Goal: Check status: Check status

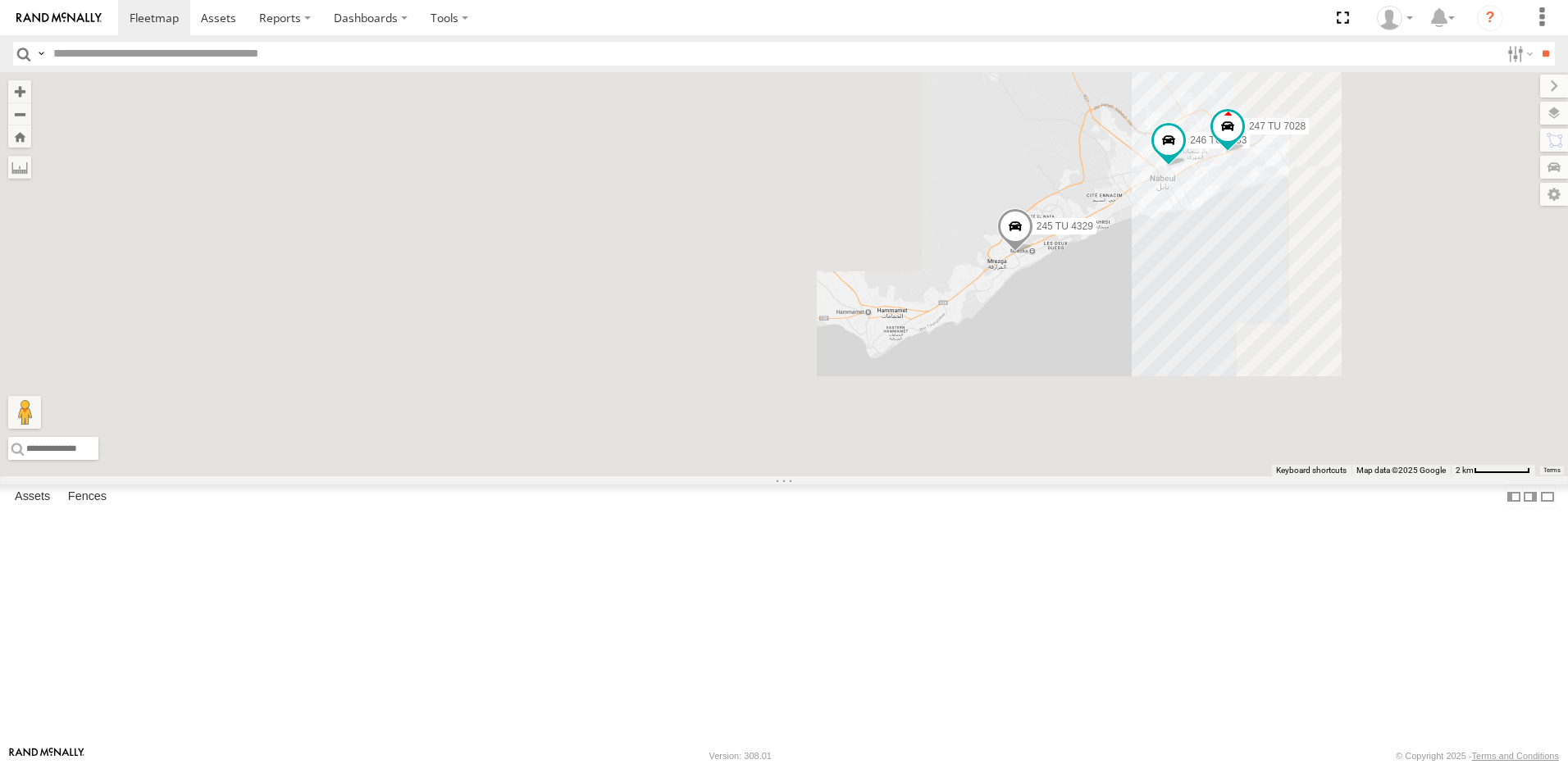
drag, startPoint x: 990, startPoint y: 482, endPoint x: 1146, endPoint y: 343, distance: 208.9
click at [1145, 348] on div "246 TU 8280 247 TU 7028 245 TU 4329 246 TU 8283 245 TU 4330" at bounding box center [784, 274] width 1568 height 404
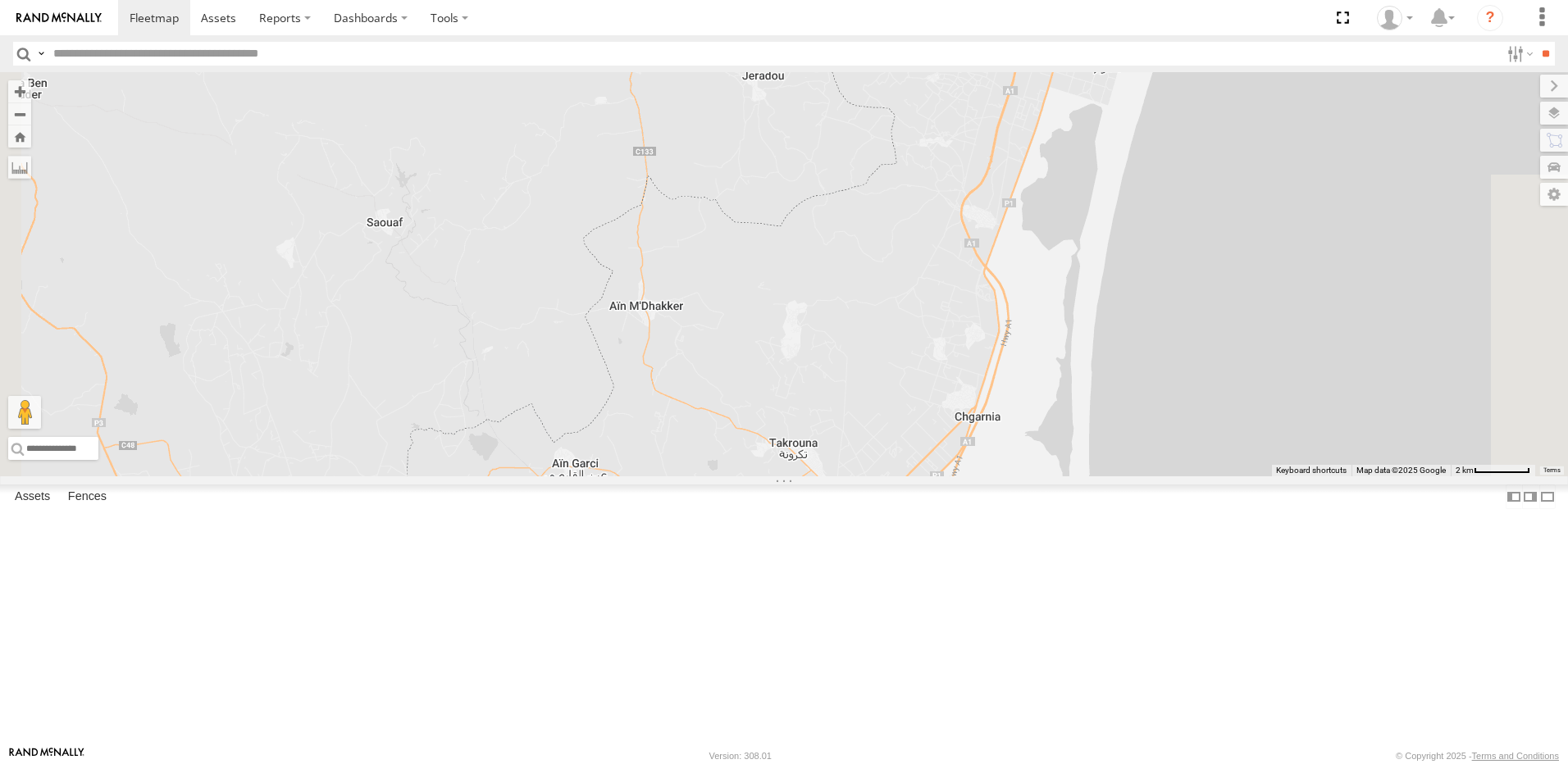
drag, startPoint x: 1071, startPoint y: 418, endPoint x: 1008, endPoint y: 287, distance: 145.4
click at [1009, 292] on div "246 TU 8280 247 TU 7028 245 TU 4329 246 TU 8283 245 TU 4330" at bounding box center [784, 274] width 1568 height 404
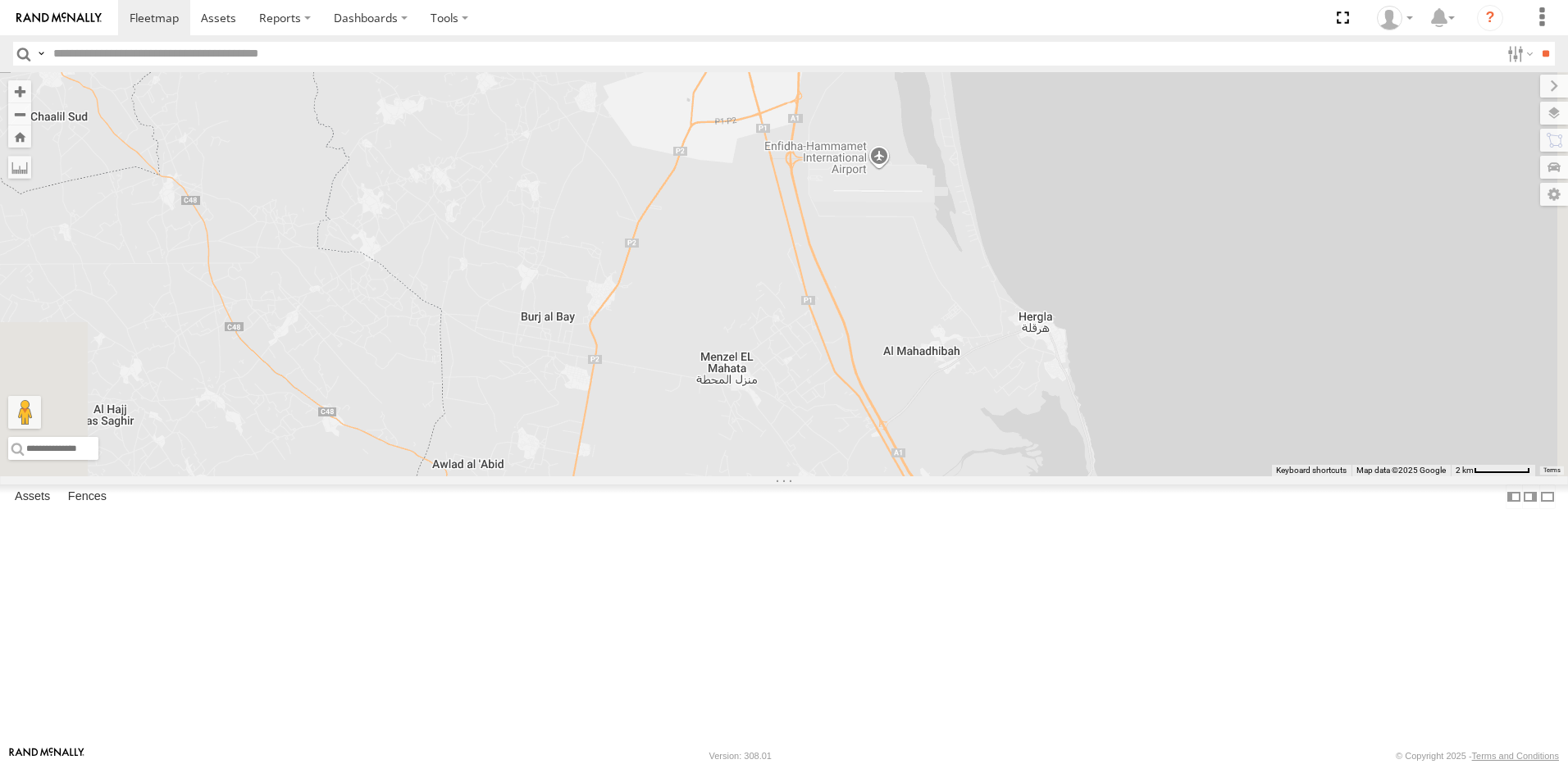
drag, startPoint x: 966, startPoint y: 295, endPoint x: 969, endPoint y: 265, distance: 30.1
click at [968, 268] on div "246 TU 8280 247 TU 7028 245 TU 4329 246 TU 8283 245 TU 4330" at bounding box center [784, 274] width 1568 height 404
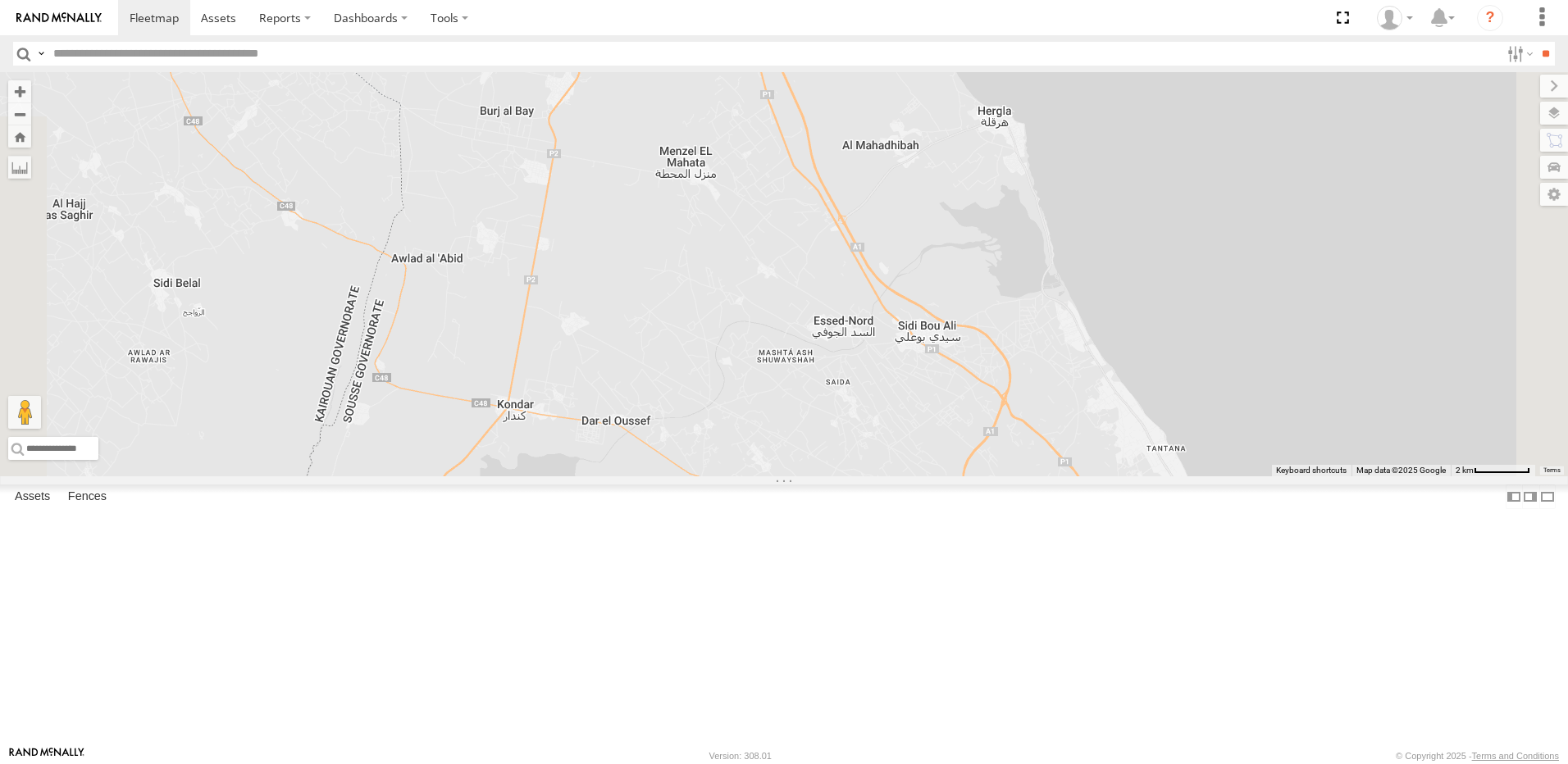
drag, startPoint x: 1012, startPoint y: 366, endPoint x: 989, endPoint y: 341, distance: 34.0
click at [995, 348] on div "246 TU 8280 247 TU 7028 245 TU 4329 246 TU 8283 245 TU 4330" at bounding box center [784, 274] width 1568 height 404
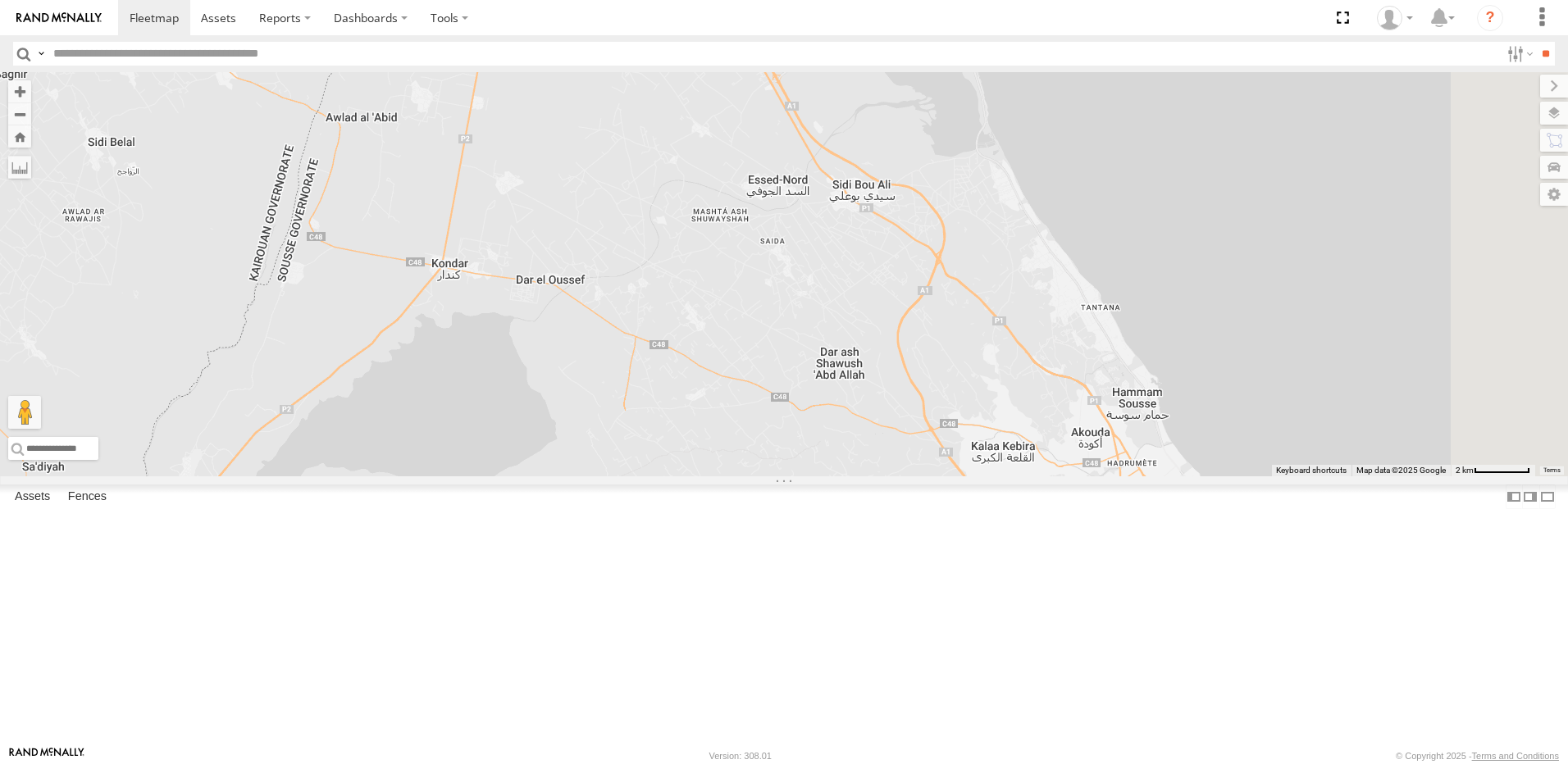
drag, startPoint x: 1046, startPoint y: 505, endPoint x: 1007, endPoint y: 369, distance: 141.5
click at [1007, 369] on div "246 TU 8280 247 TU 7028 245 TU 4329 246 TU 8283 245 TU 4330" at bounding box center [784, 274] width 1568 height 404
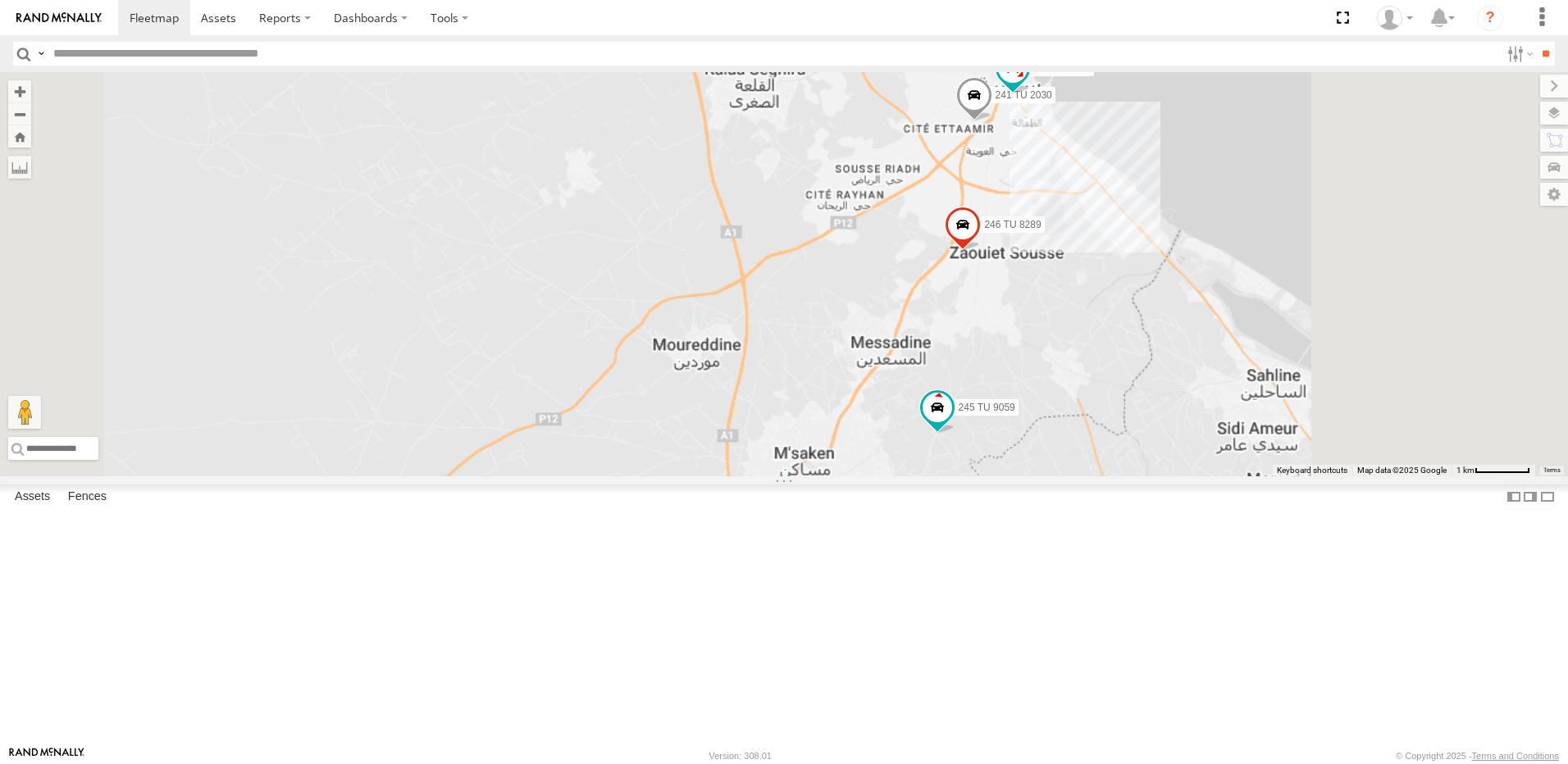
drag, startPoint x: 1195, startPoint y: 468, endPoint x: 1017, endPoint y: 388, distance: 195.2
click at [1017, 388] on div "246 TU 8280 247 TU 7028 245 TU 4329 246 TU 8283 245 TU 4330 241 TU 2030 241 TU …" at bounding box center [784, 274] width 1568 height 404
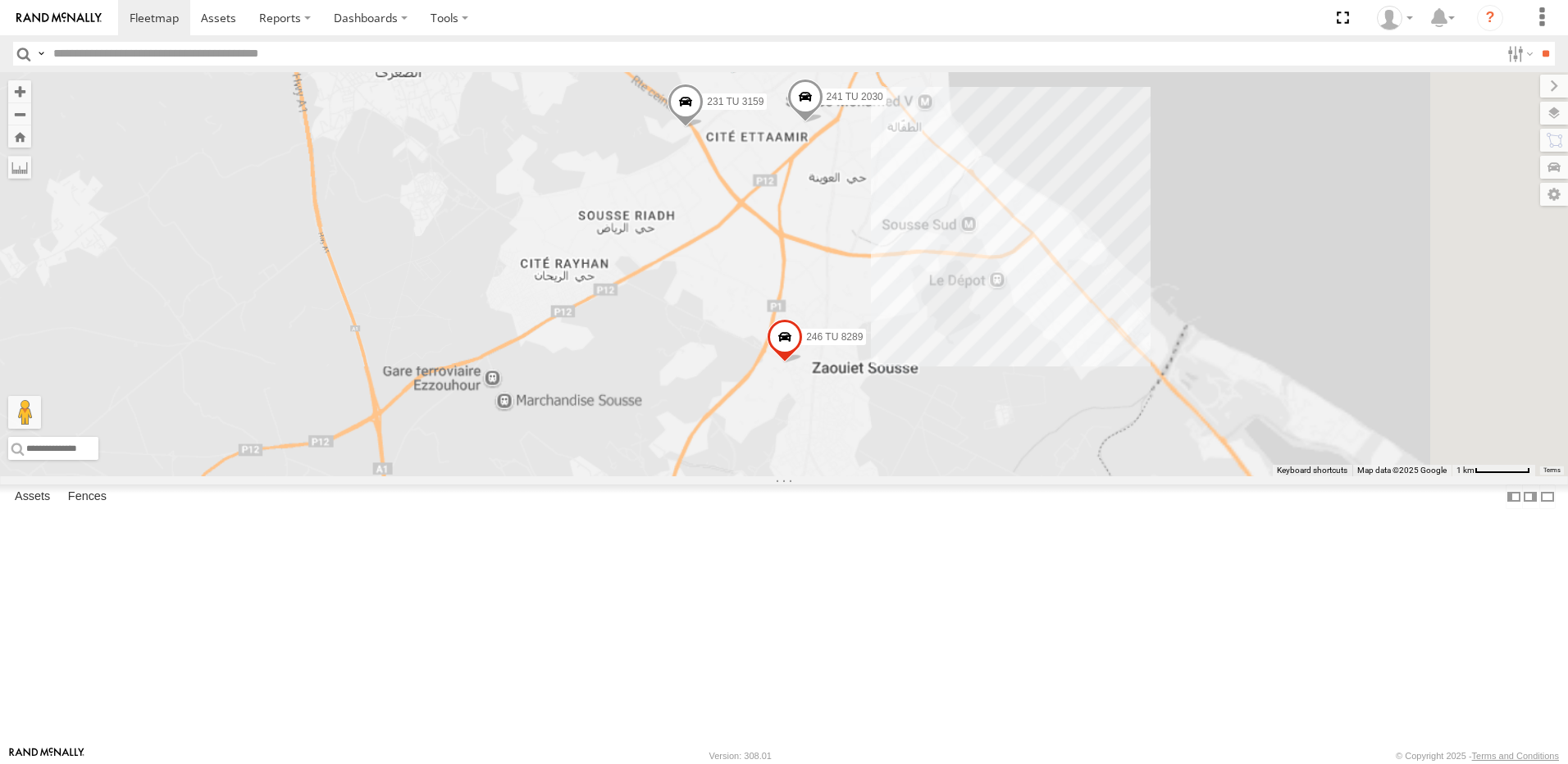
drag, startPoint x: 1270, startPoint y: 212, endPoint x: 1035, endPoint y: 317, distance: 257.4
click at [1035, 317] on div "246 TU 8280 247 TU 7028 245 TU 4329 246 TU 8283 245 TU 4330 241 TU 2030 241 TU …" at bounding box center [784, 274] width 1568 height 404
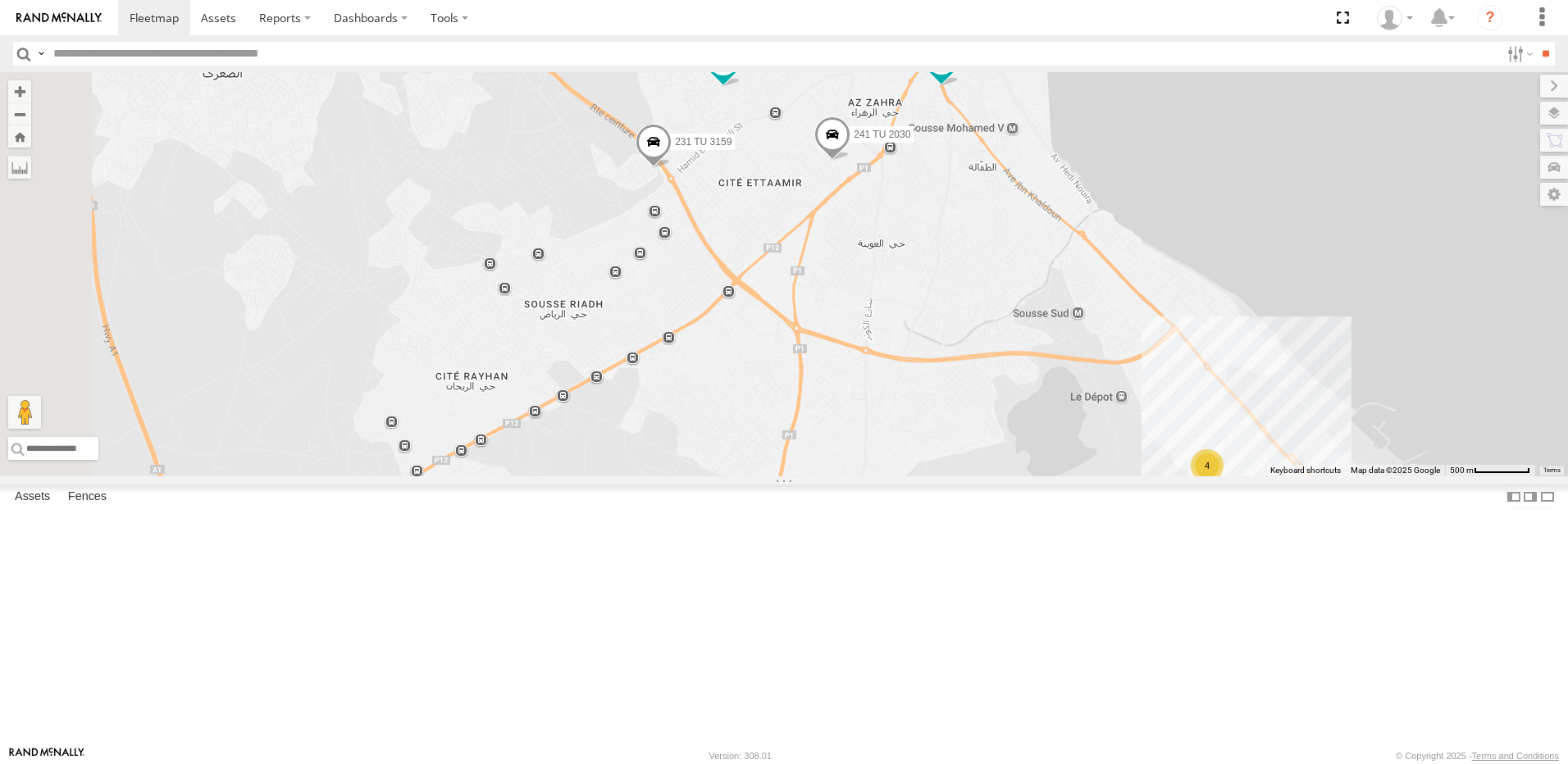
click at [851, 160] on span at bounding box center [832, 139] width 36 height 44
click at [1012, 302] on div "246 TU 8280 247 TU 7028 245 TU 4329 246 TU 8283 245 TU 4330 241 TU 2030 241 TU …" at bounding box center [784, 274] width 1568 height 404
click at [1167, 209] on div "246 TU 8280 247 TU 7028 245 TU 4329 246 TU 8283 245 TU 4330 241 TU 2030 241 TU …" at bounding box center [784, 274] width 1568 height 404
click at [957, 74] on span at bounding box center [941, 59] width 29 height 29
click at [1164, 312] on div "246 TU 8280 247 TU 7028 245 TU 4329 246 TU 8283 245 TU 4330 241 TU 2030 241 TU …" at bounding box center [784, 274] width 1568 height 404
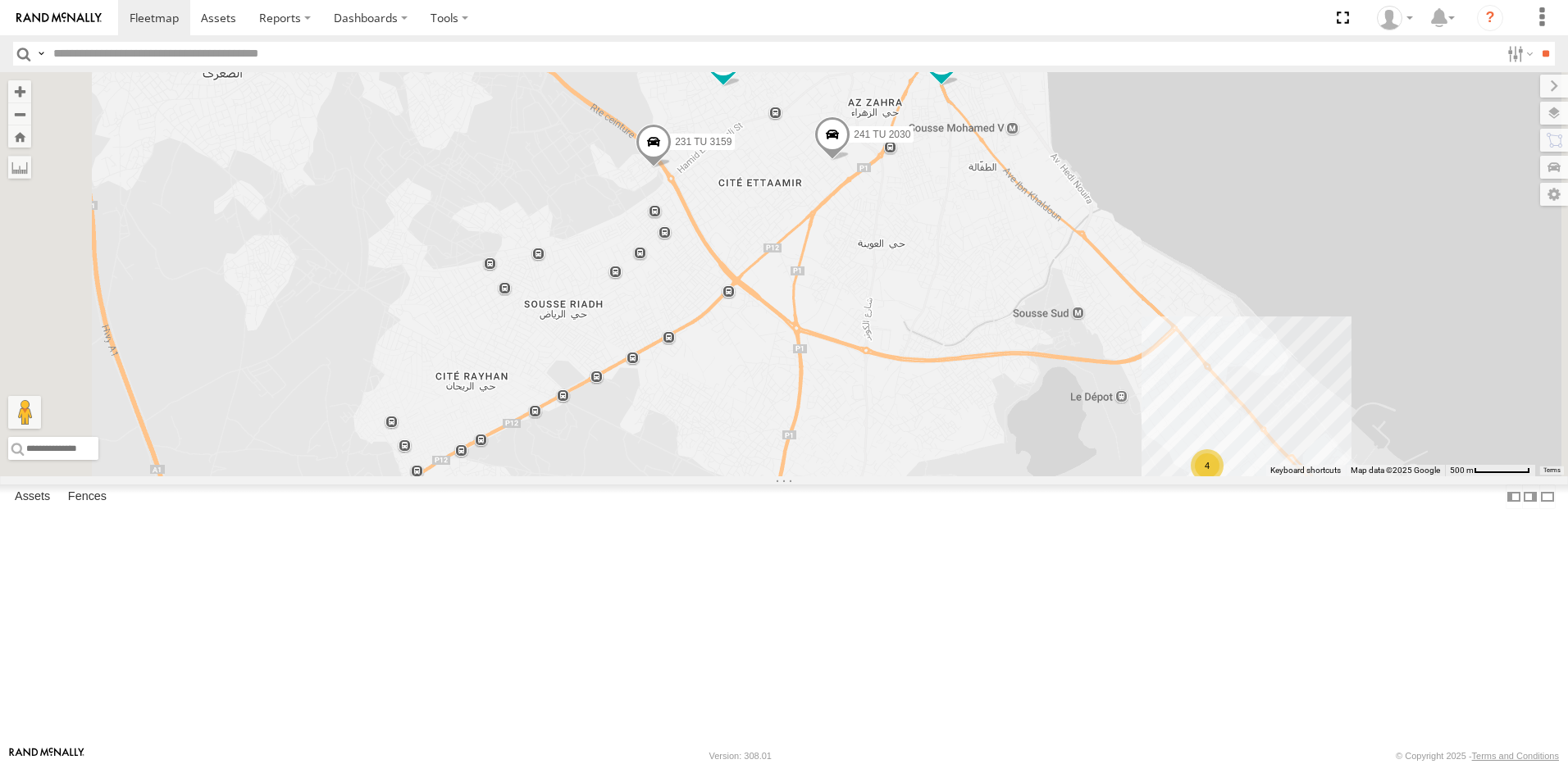
click at [738, 76] on span at bounding box center [723, 60] width 29 height 29
click at [1001, 367] on div "246 TU 8280 247 TU 7028 245 TU 4329 246 TU 8283 245 TU 4330 241 TU 2030 241 TU …" at bounding box center [784, 274] width 1568 height 404
click at [672, 168] on span at bounding box center [653, 145] width 36 height 44
click at [1025, 392] on div "246 TU 8280 247 TU 7028 245 TU 4329 246 TU 8283 245 TU 4330 241 TU 2030 241 TU …" at bounding box center [784, 274] width 1568 height 404
drag, startPoint x: 1141, startPoint y: 503, endPoint x: 955, endPoint y: 311, distance: 267.3
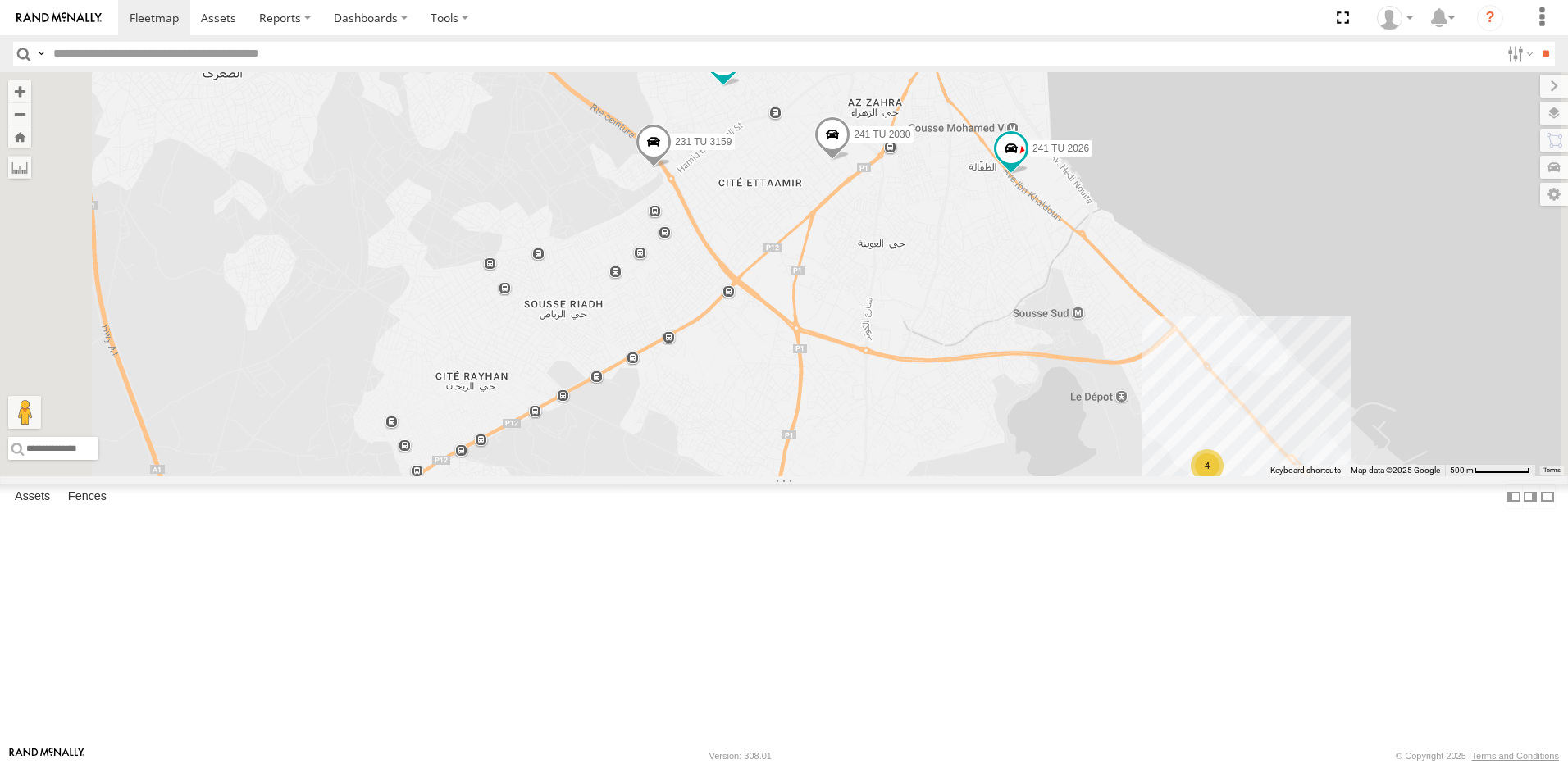
click at [967, 314] on div "246 TU 8280 247 TU 7028 245 TU 4329 246 TU 8283 245 TU 4330 241 TU 2030 241 TU …" at bounding box center [784, 274] width 1568 height 404
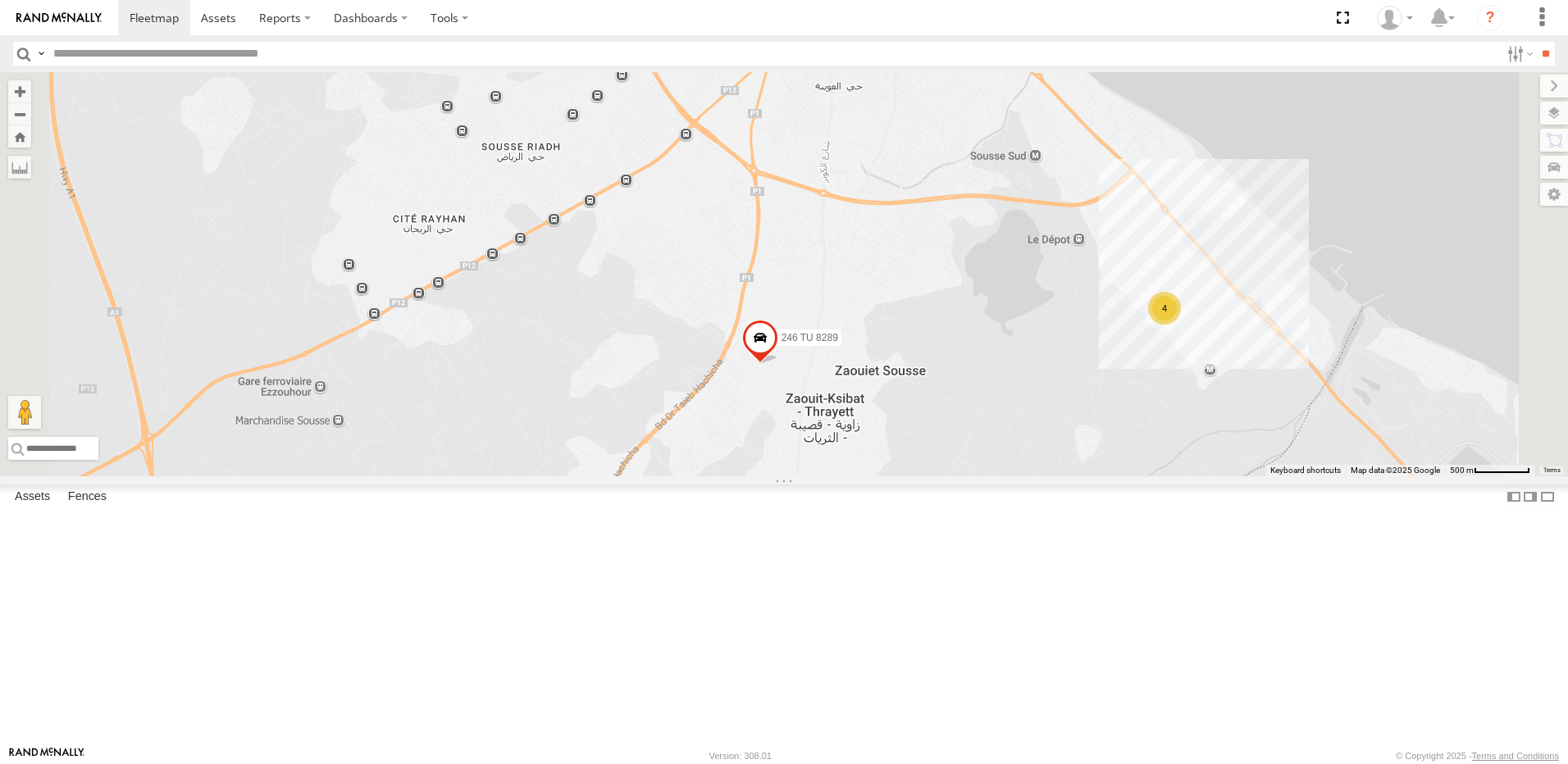
drag, startPoint x: 977, startPoint y: 447, endPoint x: 962, endPoint y: 364, distance: 84.3
click at [962, 364] on div "246 TU 8280 247 TU 7028 245 TU 4329 246 TU 8283 245 TU 4330 241 TU 2030 241 TU …" at bounding box center [784, 274] width 1568 height 404
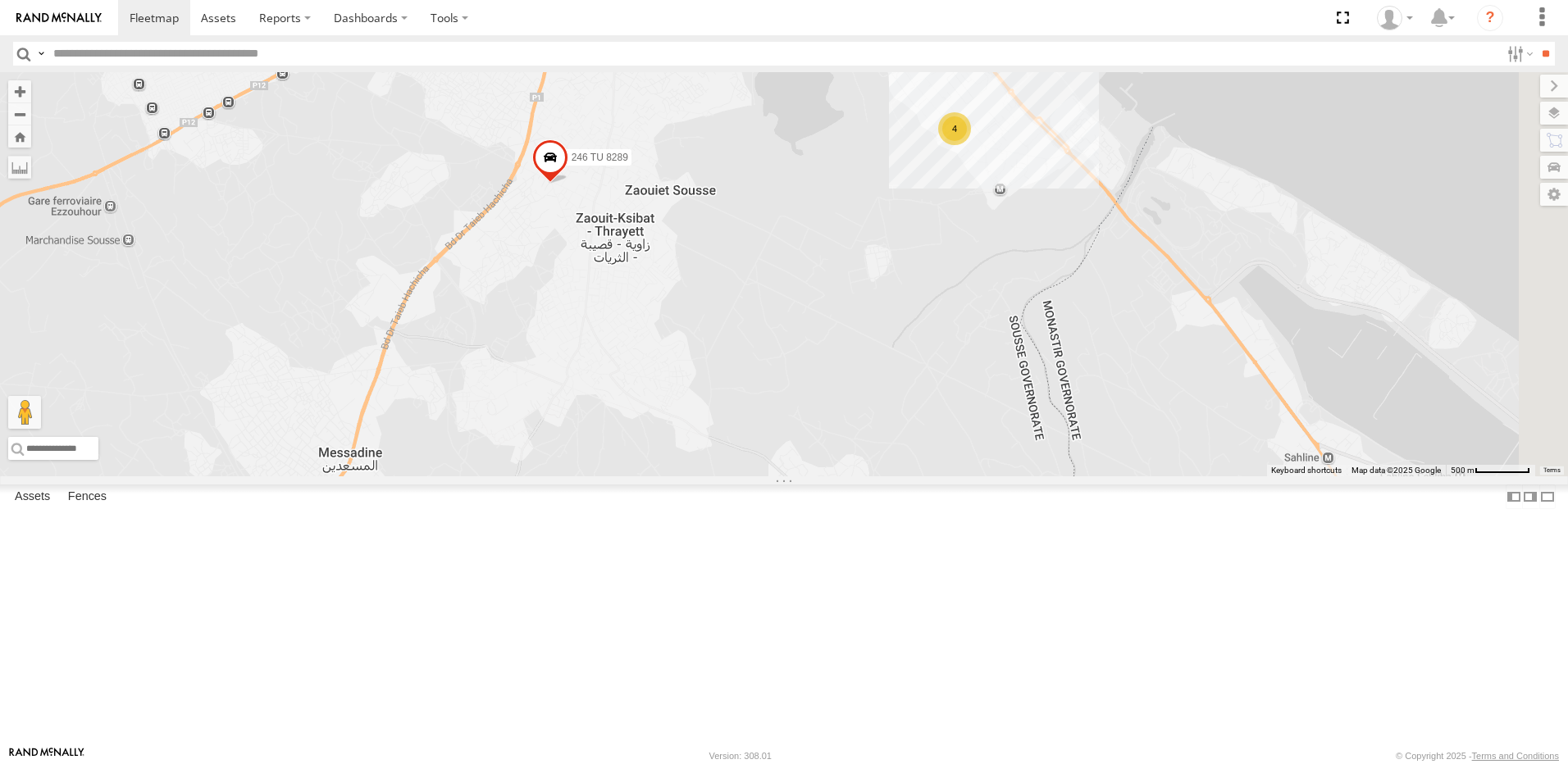
drag, startPoint x: 1311, startPoint y: 559, endPoint x: 1113, endPoint y: 375, distance: 270.3
click at [1085, 439] on div "246 TU 8280 247 TU 7028 245 TU 4329 246 TU 8283 245 TU 4330 241 TU 2030 241 TU …" at bounding box center [784, 274] width 1568 height 404
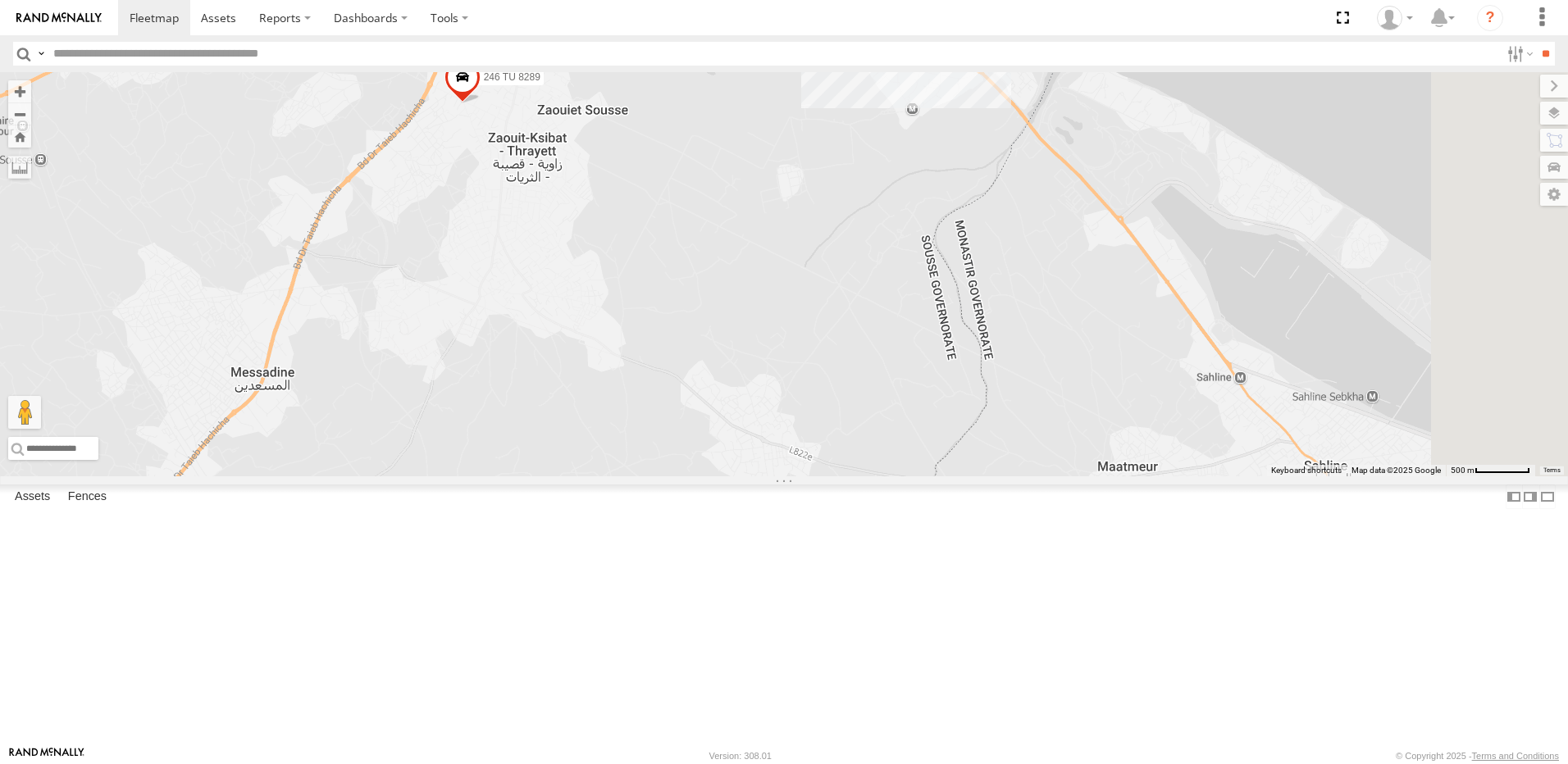
drag, startPoint x: 995, startPoint y: 364, endPoint x: 980, endPoint y: 352, distance: 19.2
click at [982, 353] on div "246 TU 8280 247 TU 7028 245 TU 4329 246 TU 8283 245 TU 4330 241 TU 2030 241 TU …" at bounding box center [784, 274] width 1568 height 404
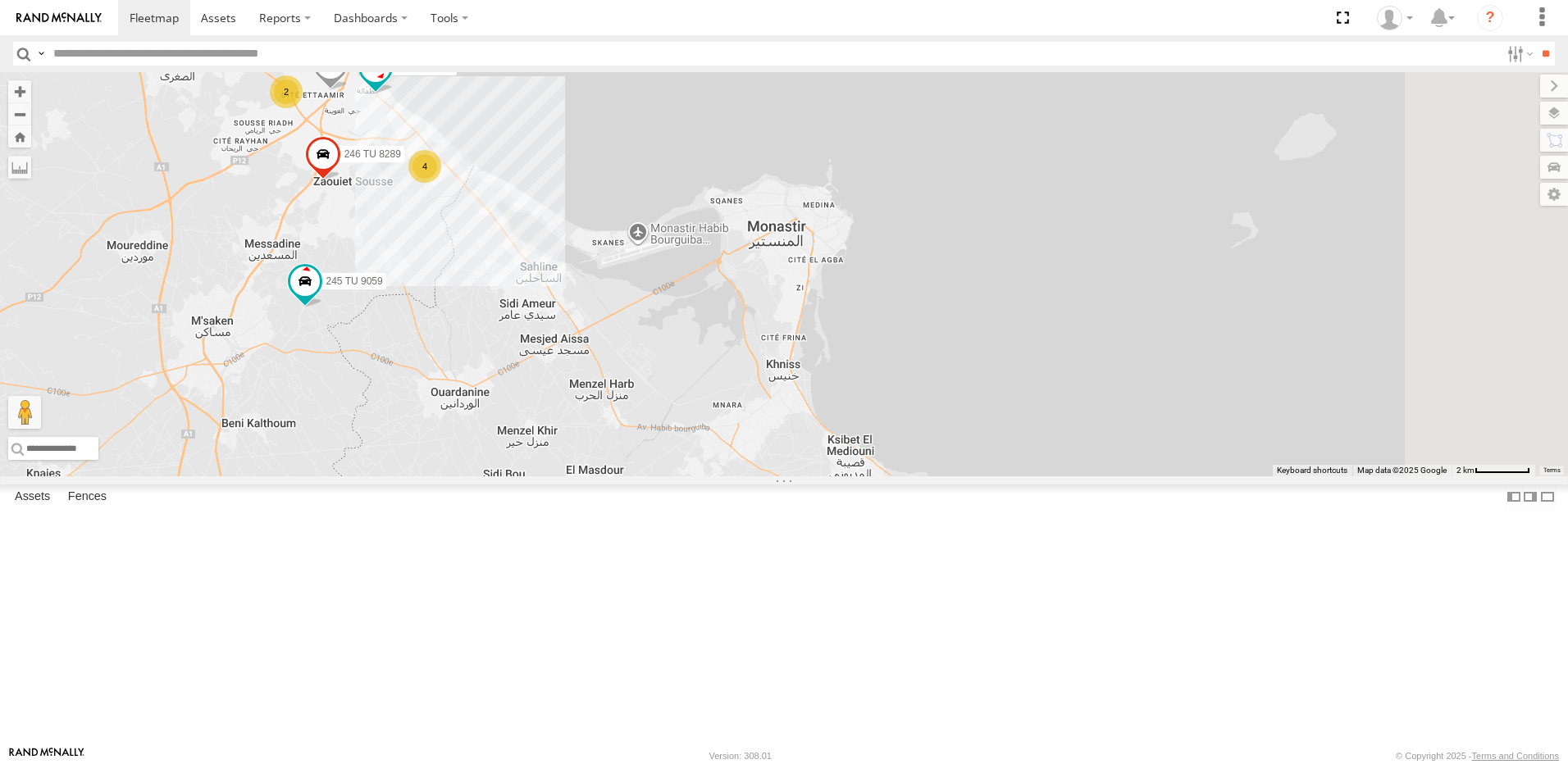
drag, startPoint x: 978, startPoint y: 523, endPoint x: 829, endPoint y: 347, distance: 230.6
click at [829, 350] on div "246 TU 8280 247 TU 7028 245 TU 4329 246 TU 8283 245 TU 4330 241 TU 2030 241 TU …" at bounding box center [784, 274] width 1568 height 404
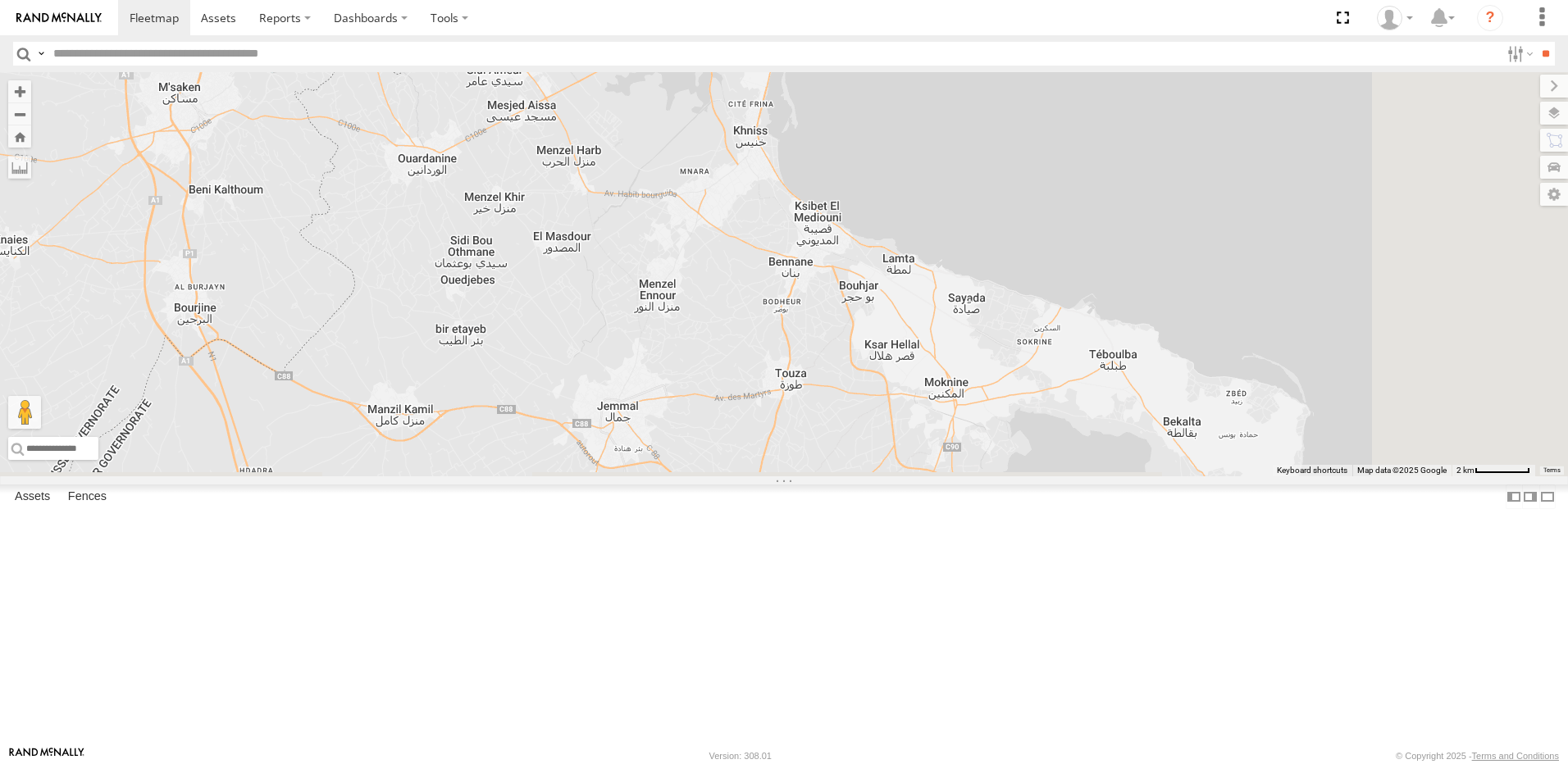
drag, startPoint x: 795, startPoint y: 468, endPoint x: 840, endPoint y: 375, distance: 103.3
click at [841, 376] on div "246 TU 8280 247 TU 7028 245 TU 4329 246 TU 8283 245 TU 4330 241 TU 2030 241 TU …" at bounding box center [784, 274] width 1568 height 404
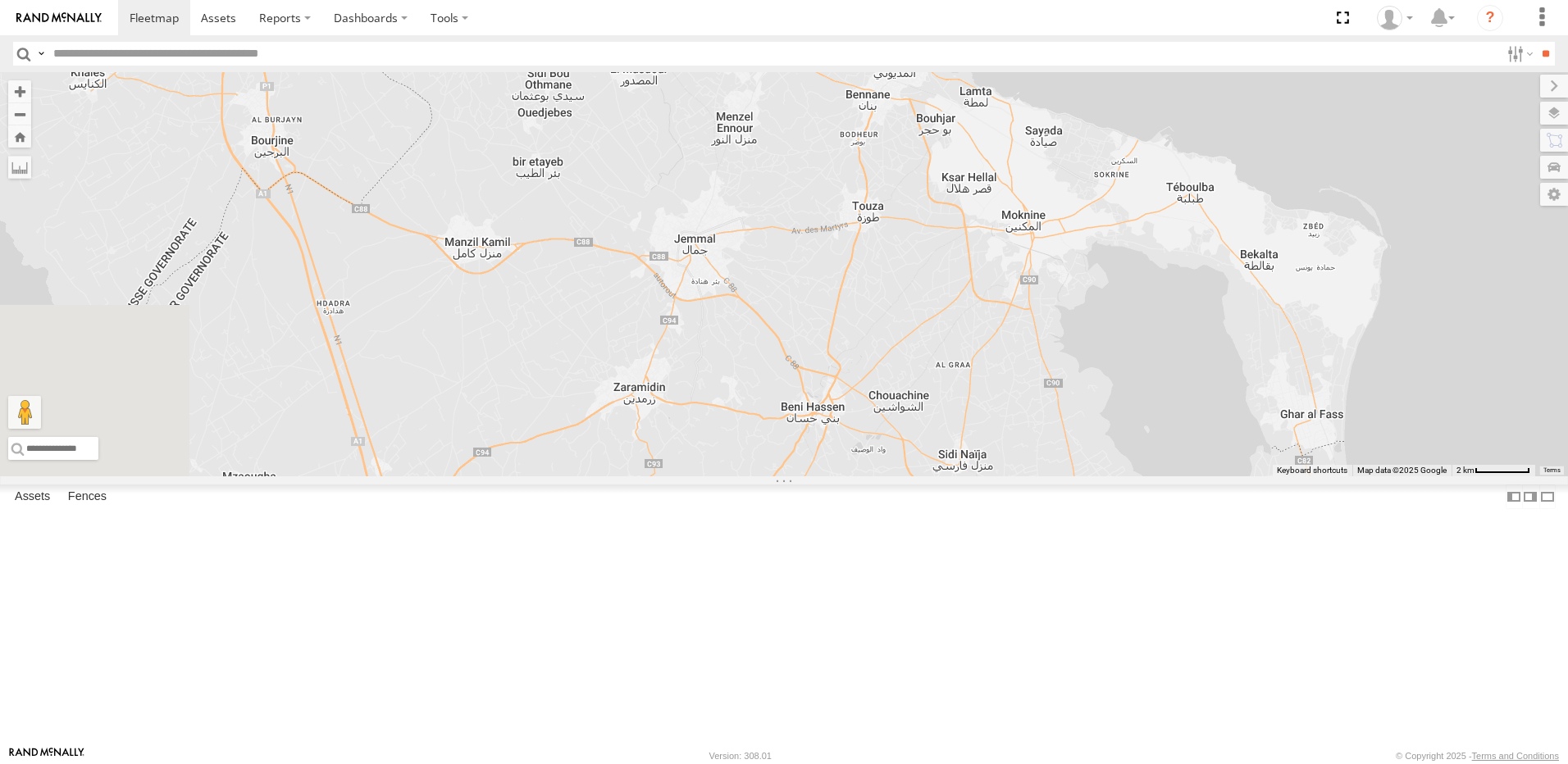
drag, startPoint x: 619, startPoint y: 402, endPoint x: 692, endPoint y: 369, distance: 80.1
click at [692, 369] on div "246 TU 8280 247 TU 7028 245 TU 4329 246 TU 8283 245 TU 4330 241 TU 2030 241 TU …" at bounding box center [784, 274] width 1568 height 404
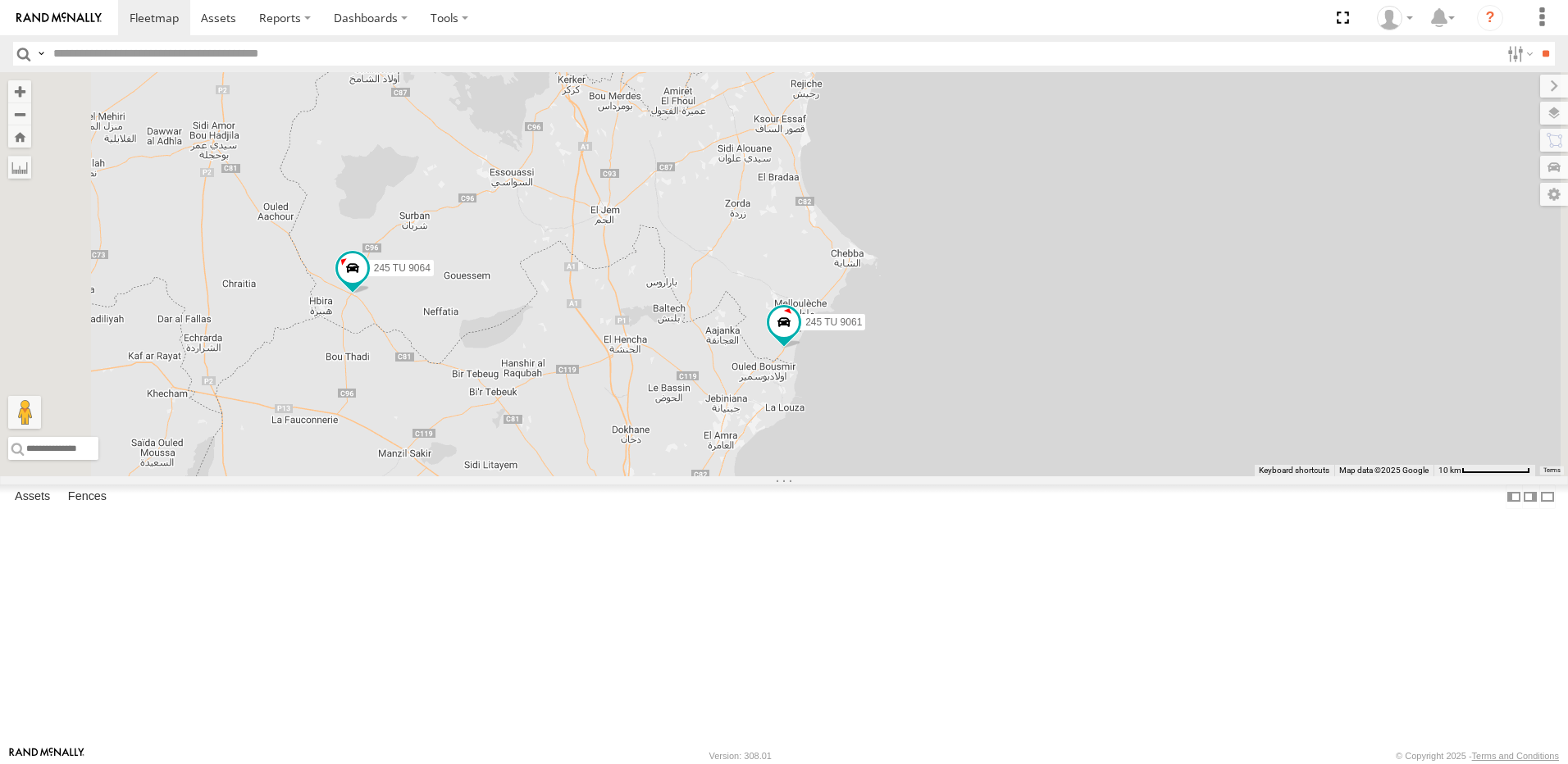
drag, startPoint x: 779, startPoint y: 573, endPoint x: 831, endPoint y: 338, distance: 240.7
click at [831, 338] on div "246 TU 8280 247 TU 7028 245 TU 4329 246 TU 8283 245 TU 4330 245 TU 9059 9 245 T…" at bounding box center [784, 274] width 1568 height 404
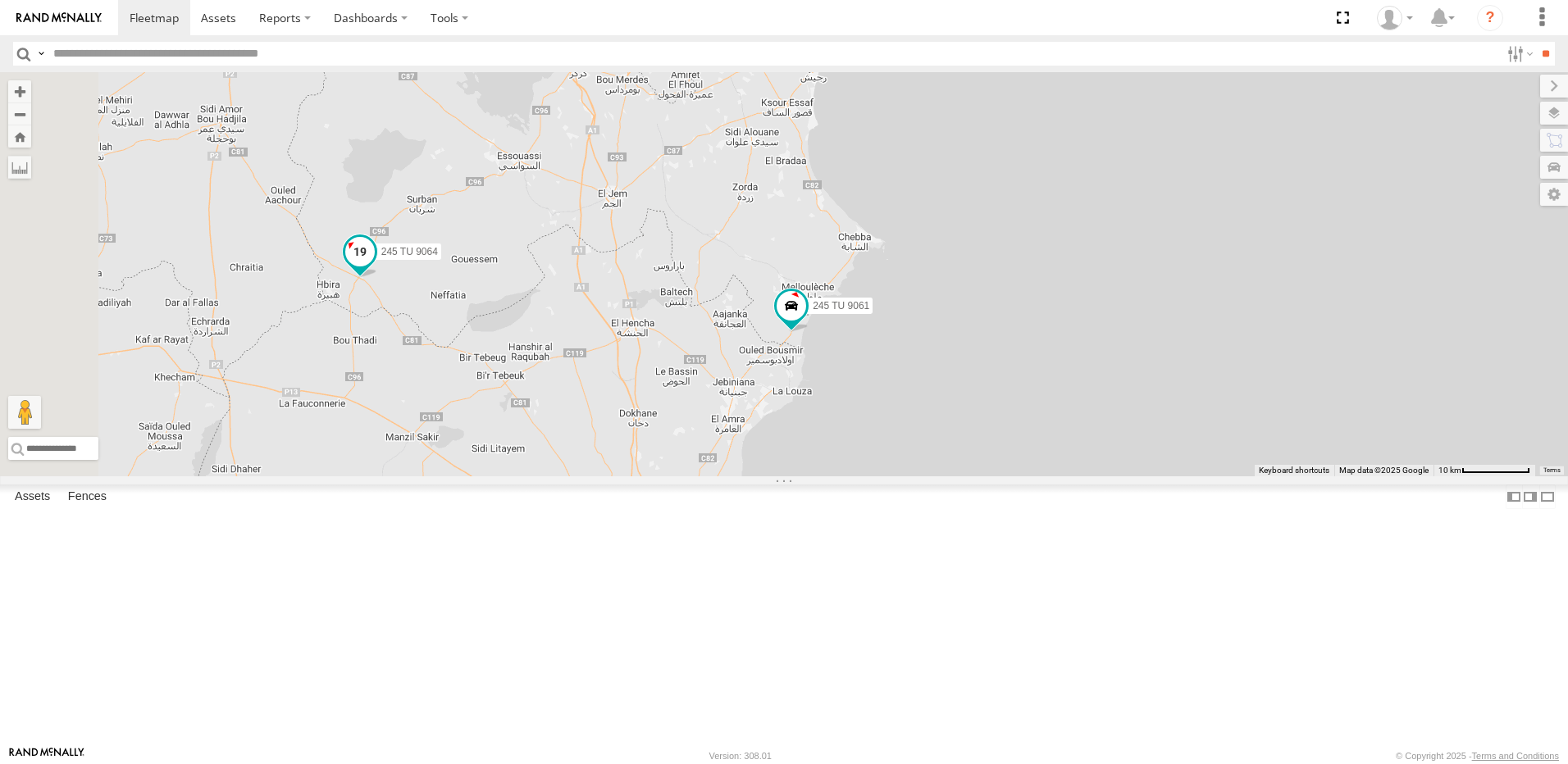
click at [375, 266] on span at bounding box center [359, 251] width 29 height 29
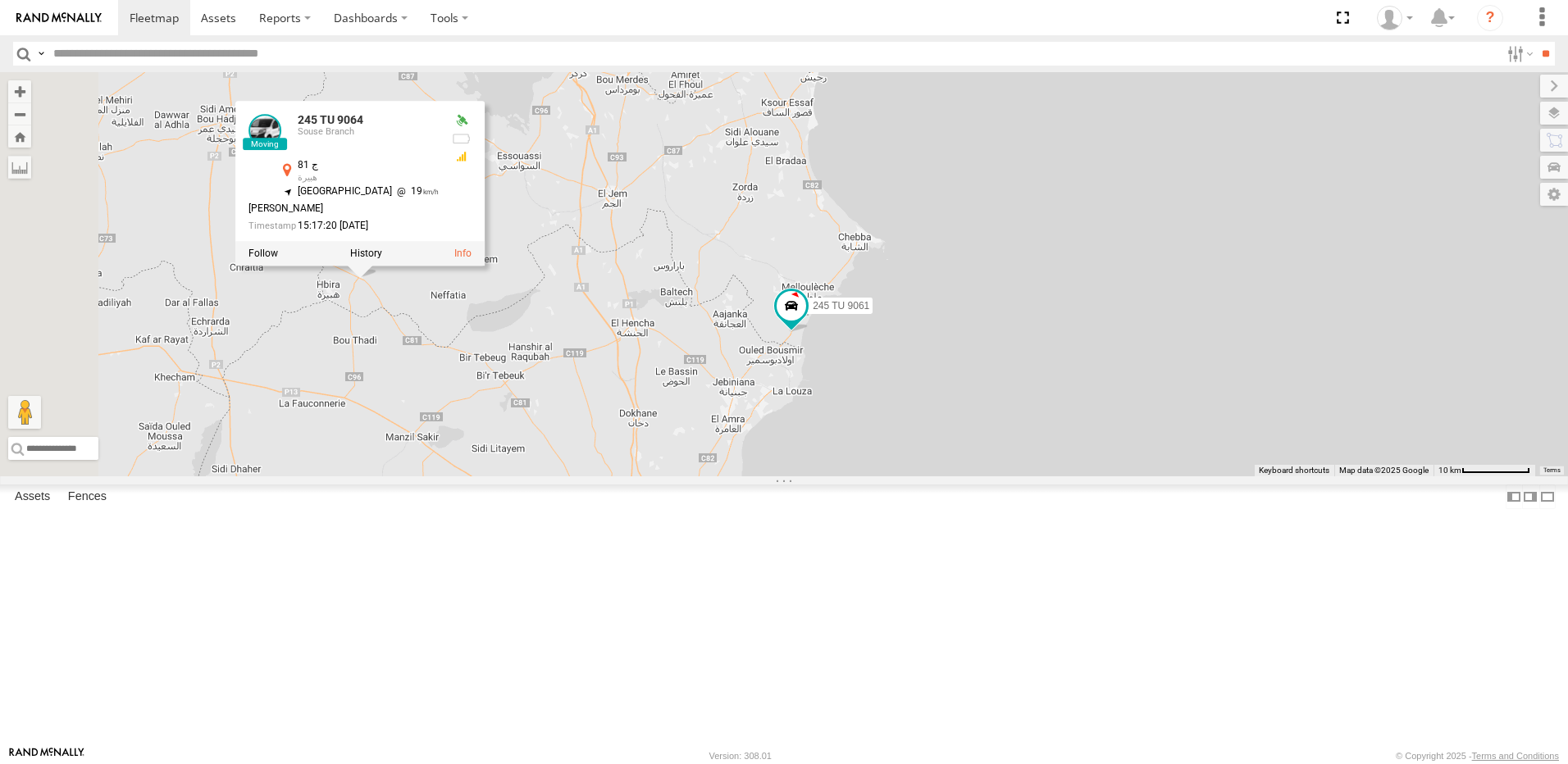
click at [576, 475] on div "246 TU 8280 247 TU 7028 245 TU 4329 246 TU 8283 245 TU 4330 245 TU 9059 9 245 T…" at bounding box center [784, 274] width 1568 height 404
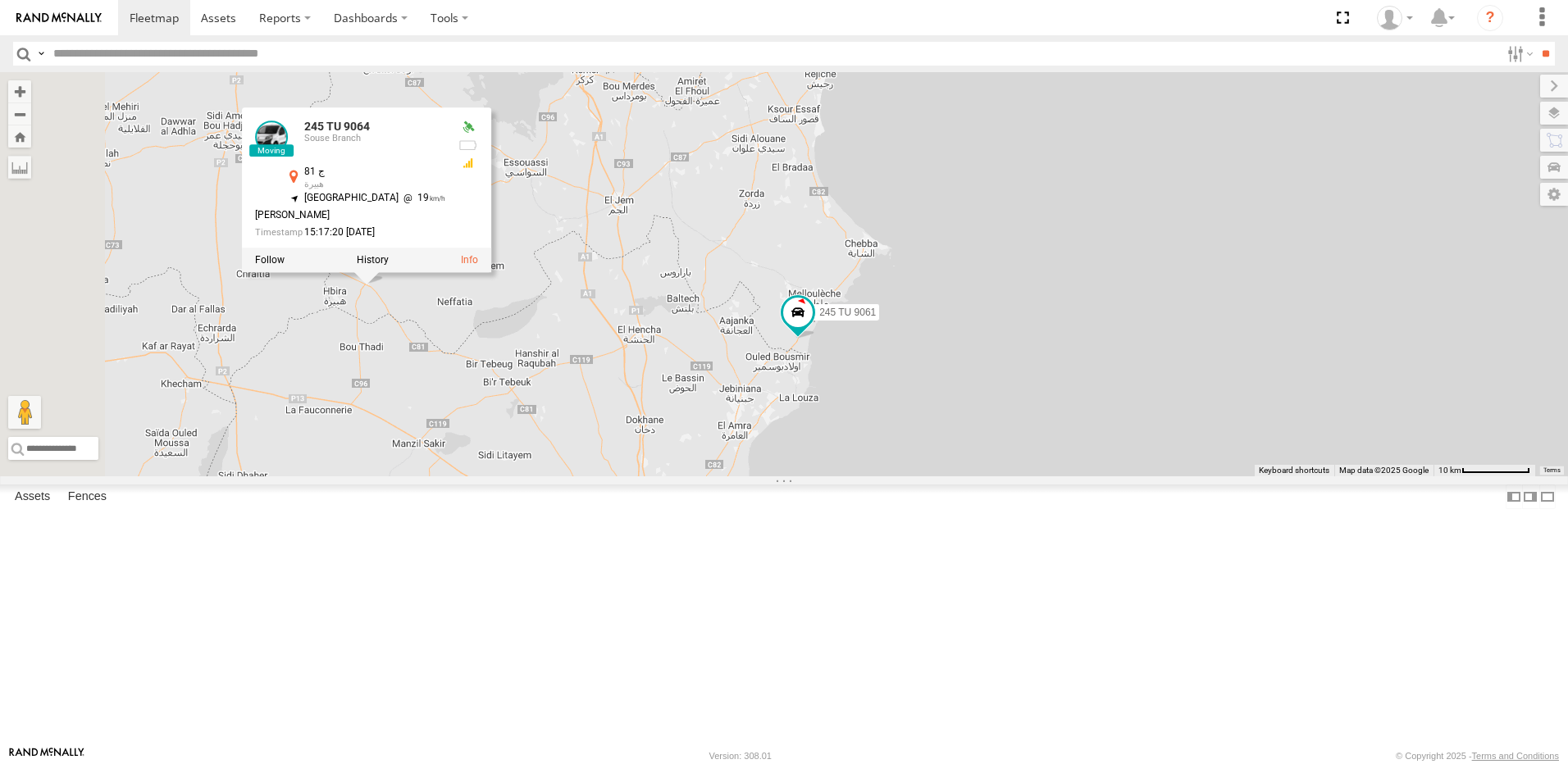
click at [581, 476] on div "246 TU 8280 247 TU 7028 245 TU 4329 246 TU 8283 245 TU 4330 245 TU 9059 9 245 T…" at bounding box center [784, 274] width 1568 height 404
click at [557, 476] on div "246 TU 8280 247 TU 7028 245 TU 4329 246 TU 8283 245 TU 4330 245 TU 9059 9 245 T…" at bounding box center [784, 274] width 1568 height 404
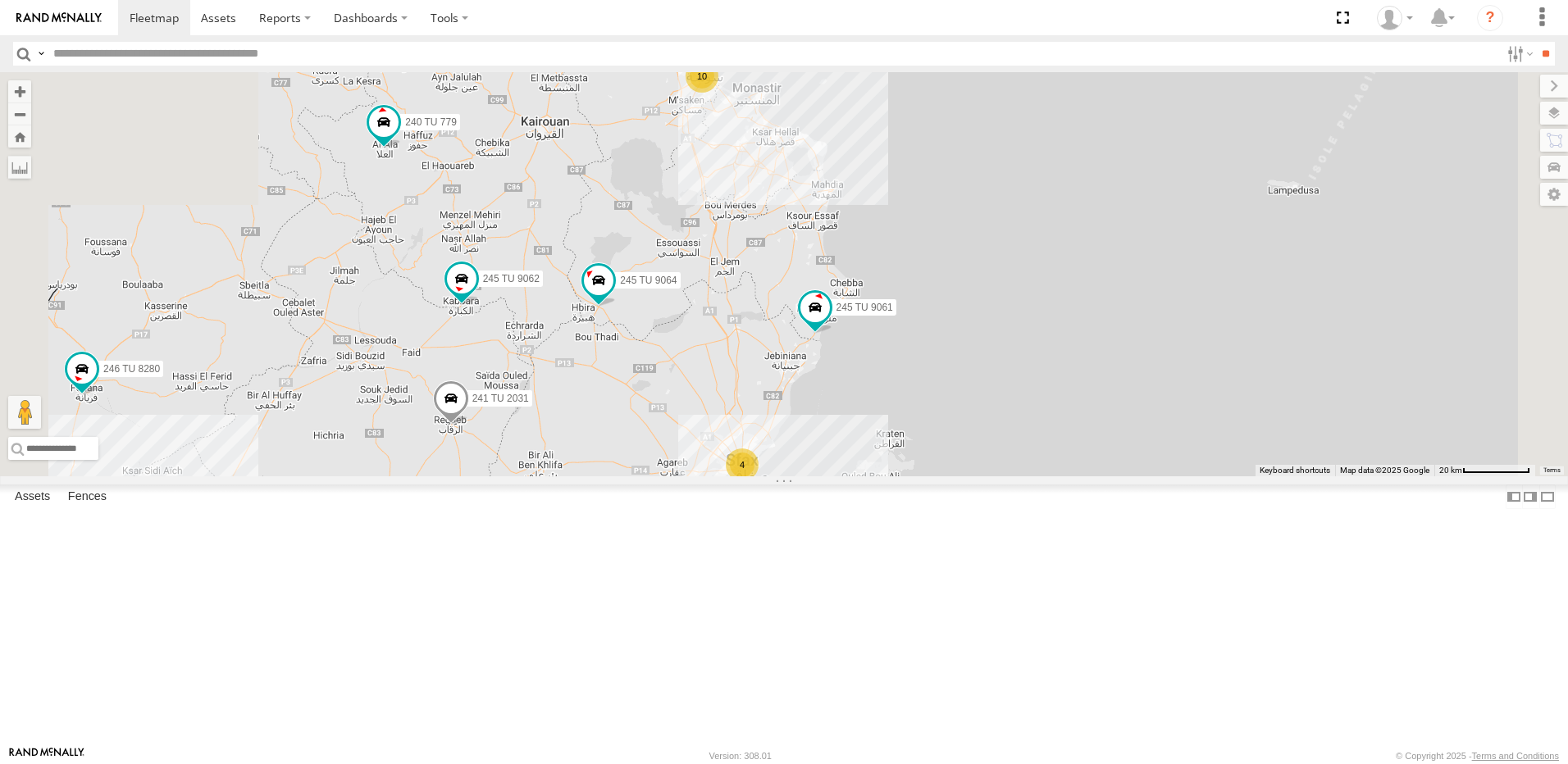
drag, startPoint x: 842, startPoint y: 396, endPoint x: 878, endPoint y: 493, distance: 103.5
click at [878, 476] on div "246 TU 8280 247 TU 7028 245 TU 4329 246 TU 8283 245 TU 4330 245 TU 9061 245 TU …" at bounding box center [784, 274] width 1568 height 404
click at [476, 294] on span at bounding box center [461, 278] width 29 height 29
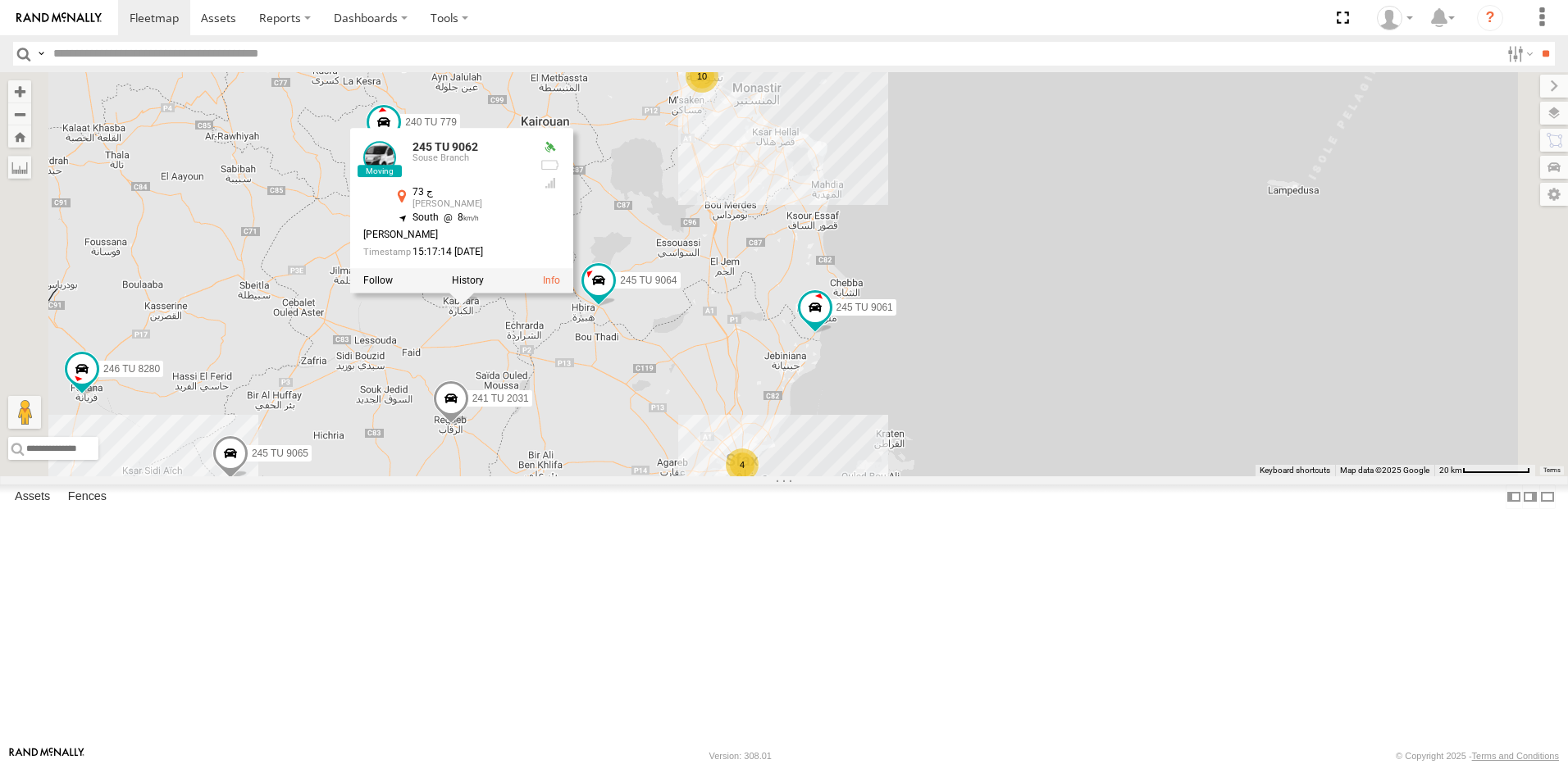
click at [700, 453] on div "246 TU 8280 247 TU 7028 245 TU 4329 246 TU 8283 245 TU 4330 245 TU 9061 245 TU …" at bounding box center [784, 274] width 1568 height 404
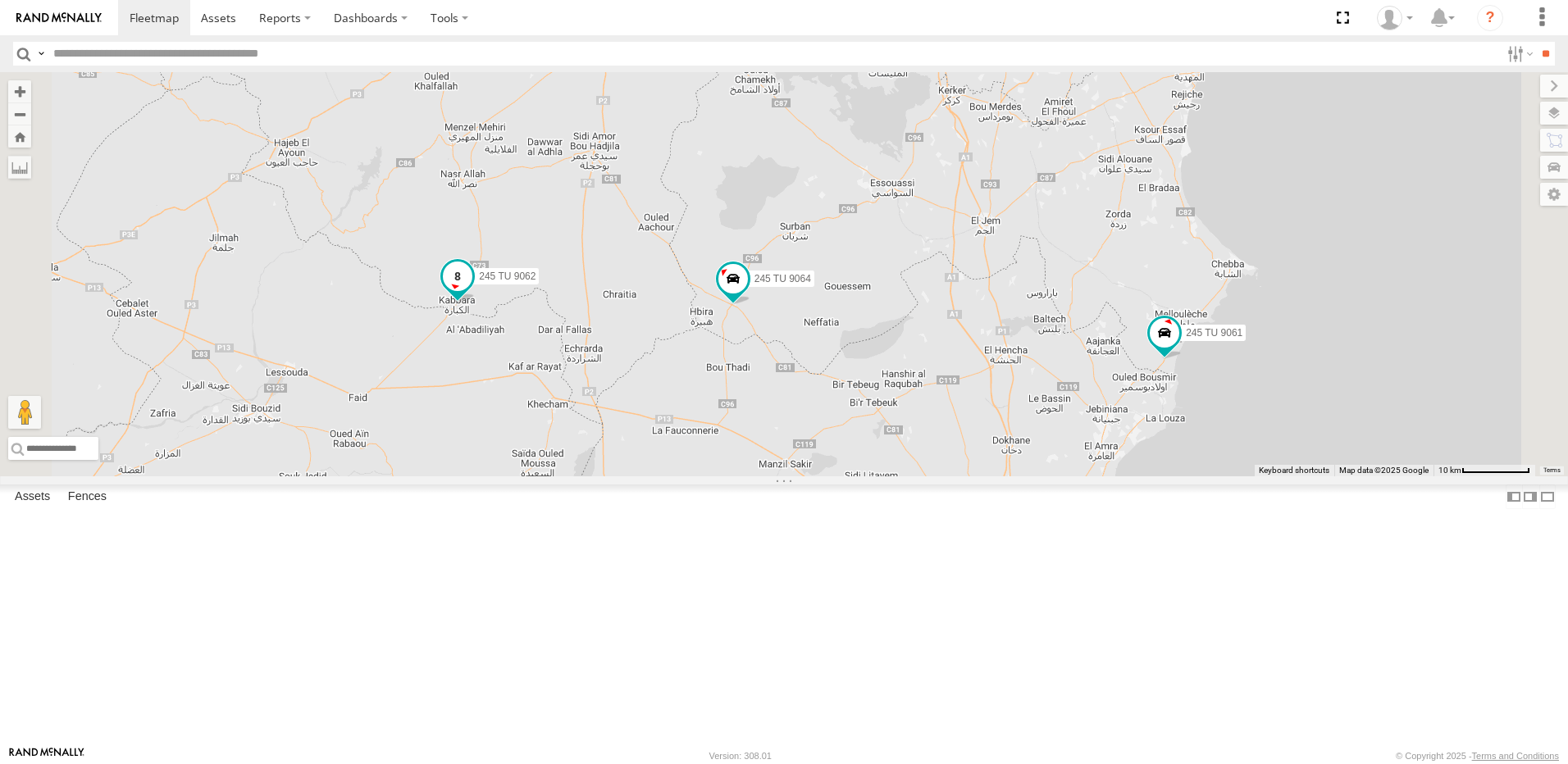
click at [472, 291] on span at bounding box center [457, 276] width 29 height 29
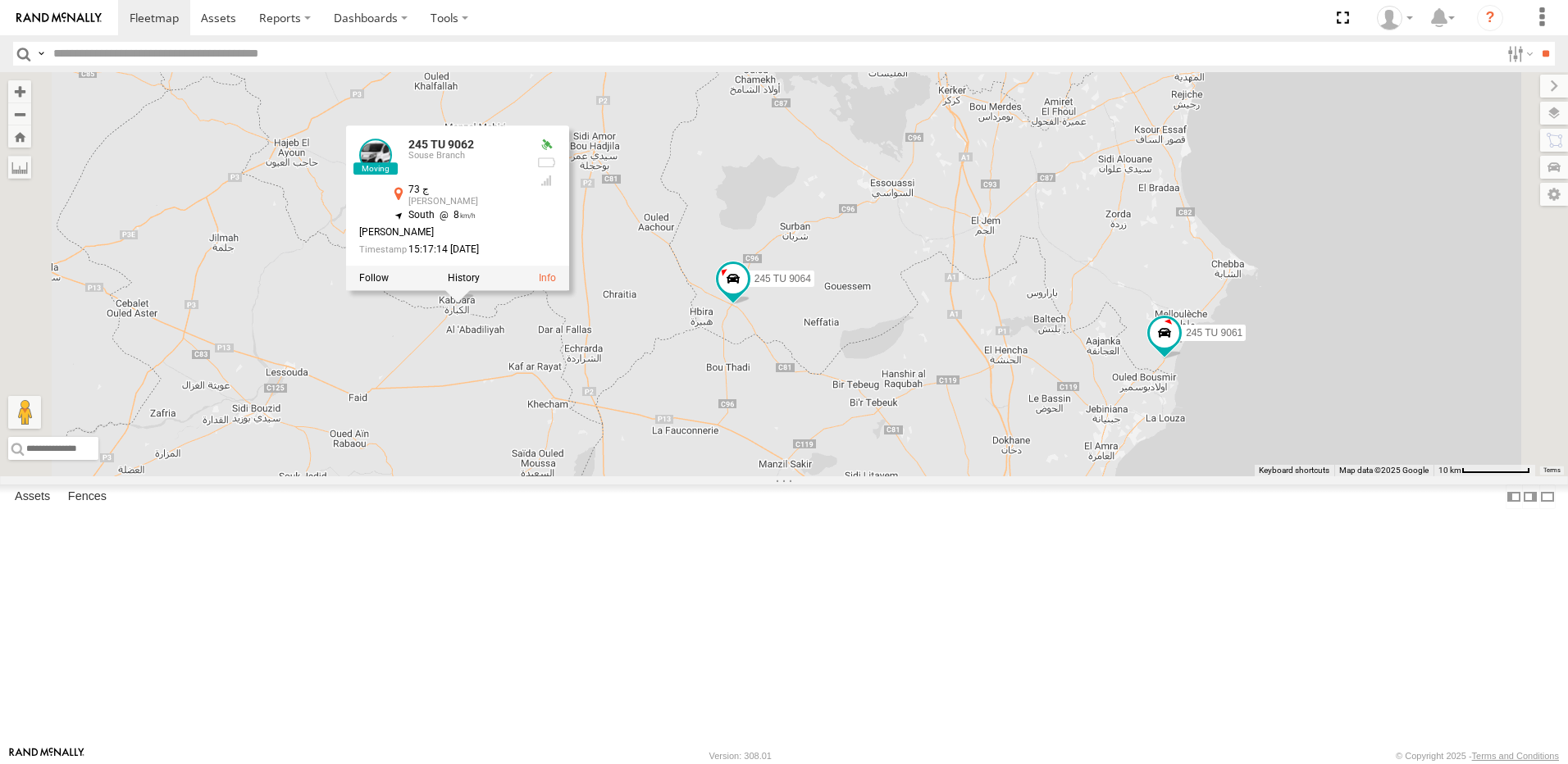
click at [702, 476] on div "246 TU 8280 247 TU 7028 245 TU 4329 246 TU 8283 245 TU 4330 245 TU 9061 245 TU …" at bounding box center [784, 274] width 1568 height 404
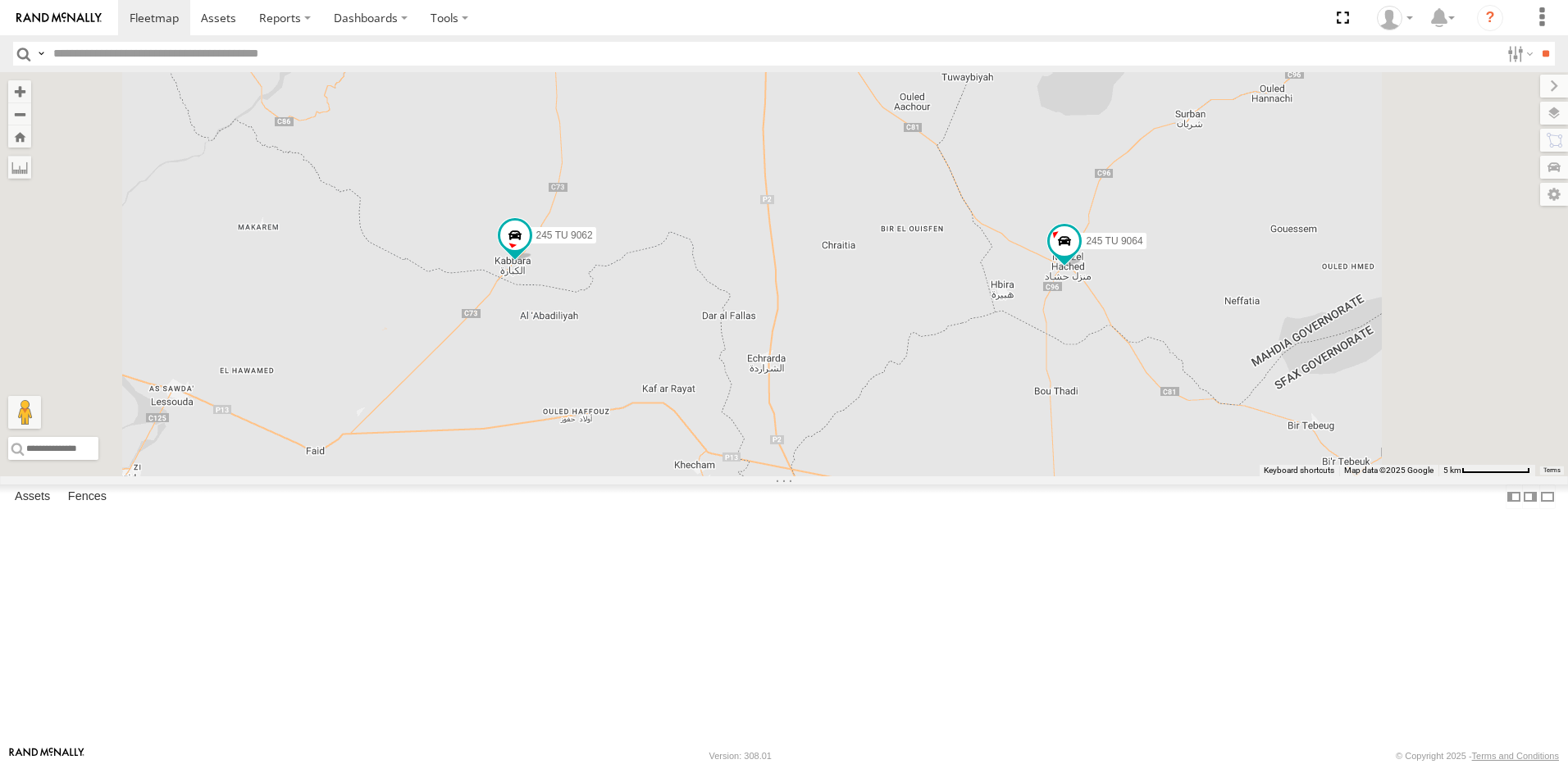
drag, startPoint x: 680, startPoint y: 497, endPoint x: 674, endPoint y: 407, distance: 90.2
click at [680, 405] on div "246 TU 8280 247 TU 7028 245 TU 4329 246 TU 8283 245 TU 4330 245 TU 9061 245 TU …" at bounding box center [784, 274] width 1568 height 404
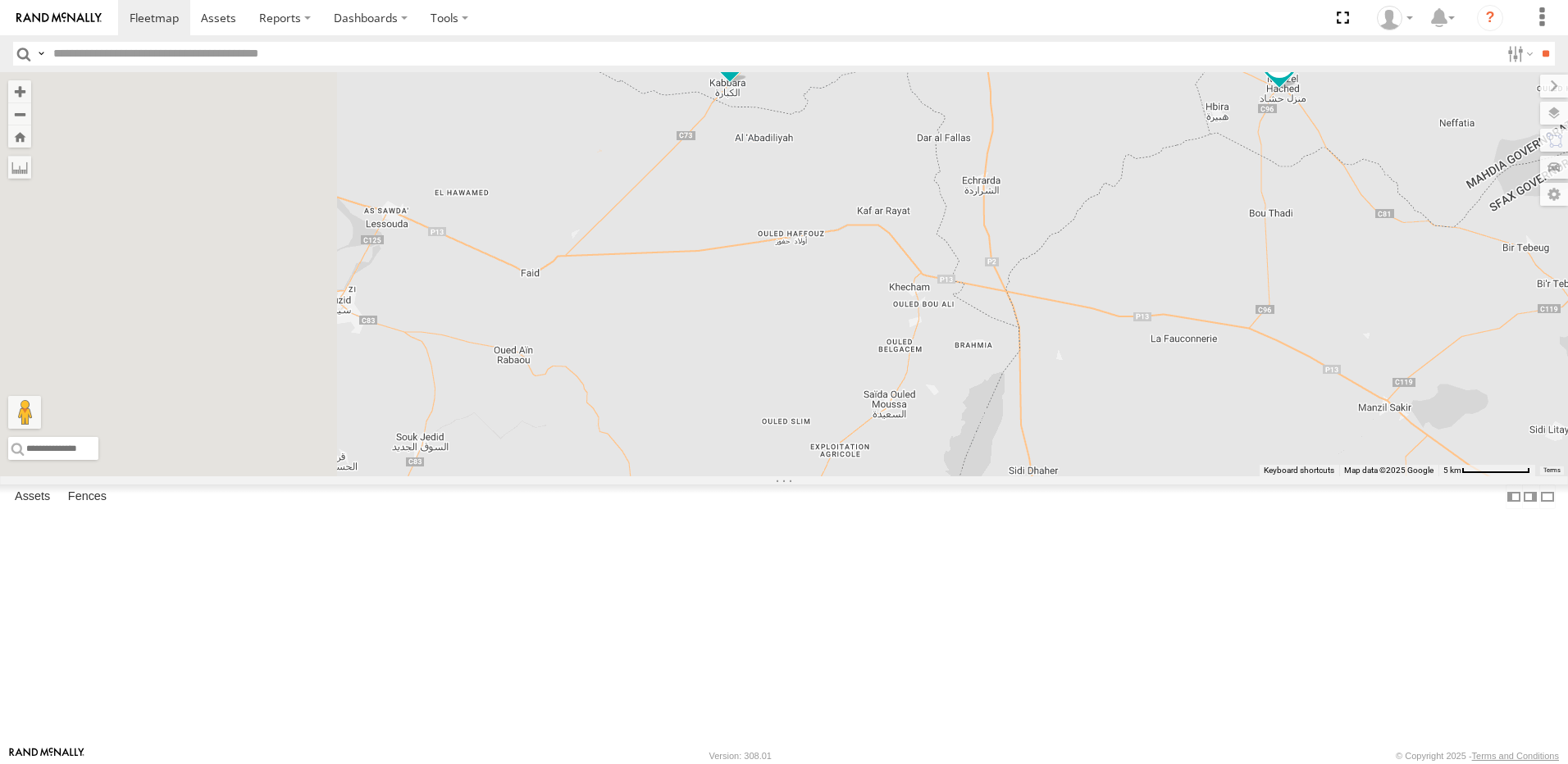
drag, startPoint x: 584, startPoint y: 545, endPoint x: 809, endPoint y: 421, distance: 256.9
click at [809, 421] on div "246 TU 8280 247 TU 7028 245 TU 4329 246 TU 8283 245 TU 4330 245 TU 9061 245 TU …" at bounding box center [784, 274] width 1568 height 404
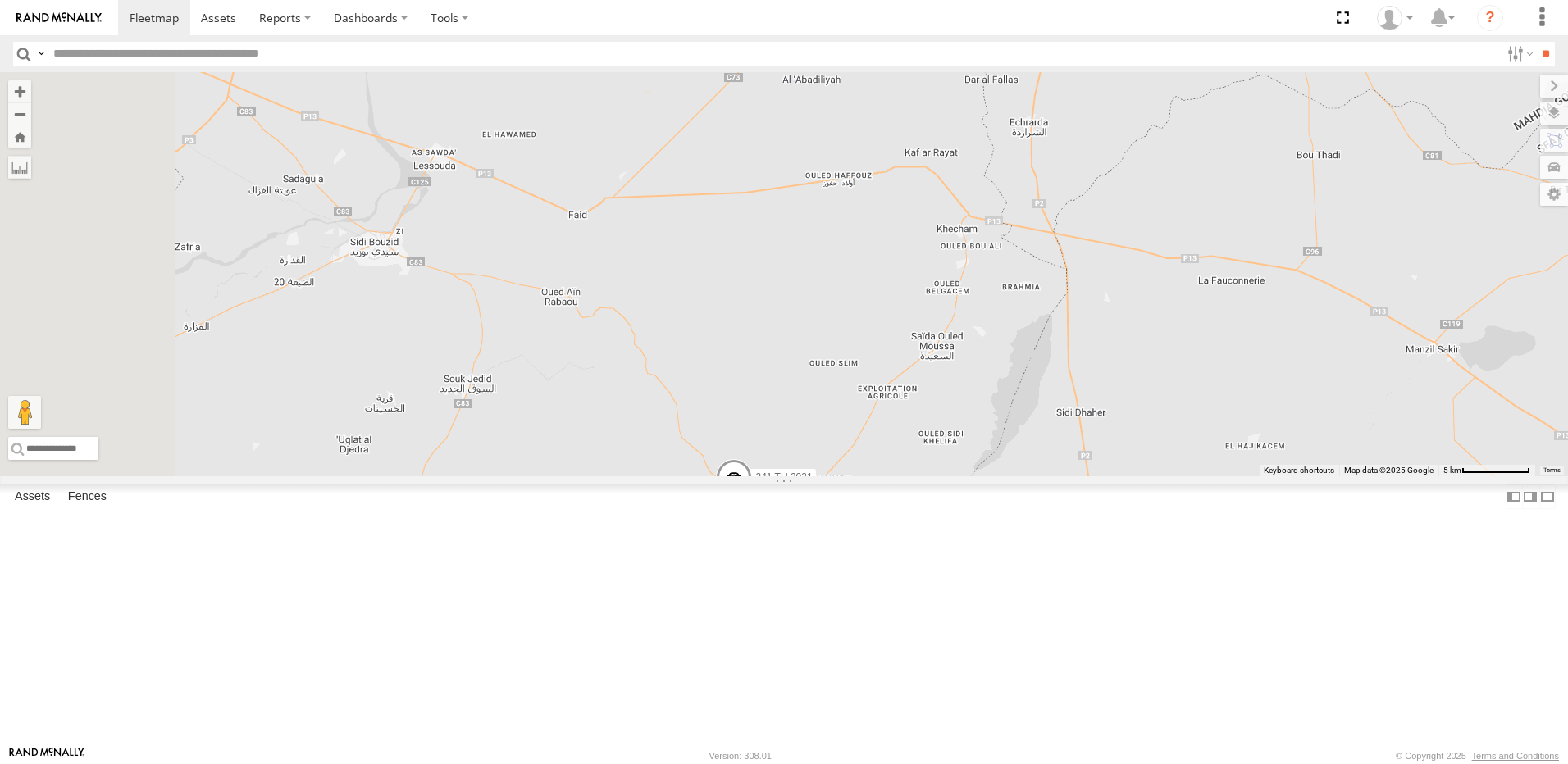
drag, startPoint x: 605, startPoint y: 590, endPoint x: 694, endPoint y: 507, distance: 121.7
click at [694, 476] on div "246 TU 8280 247 TU 7028 245 TU 4329 246 TU 8283 245 TU 4330 245 TU 9061 245 TU …" at bounding box center [784, 274] width 1568 height 404
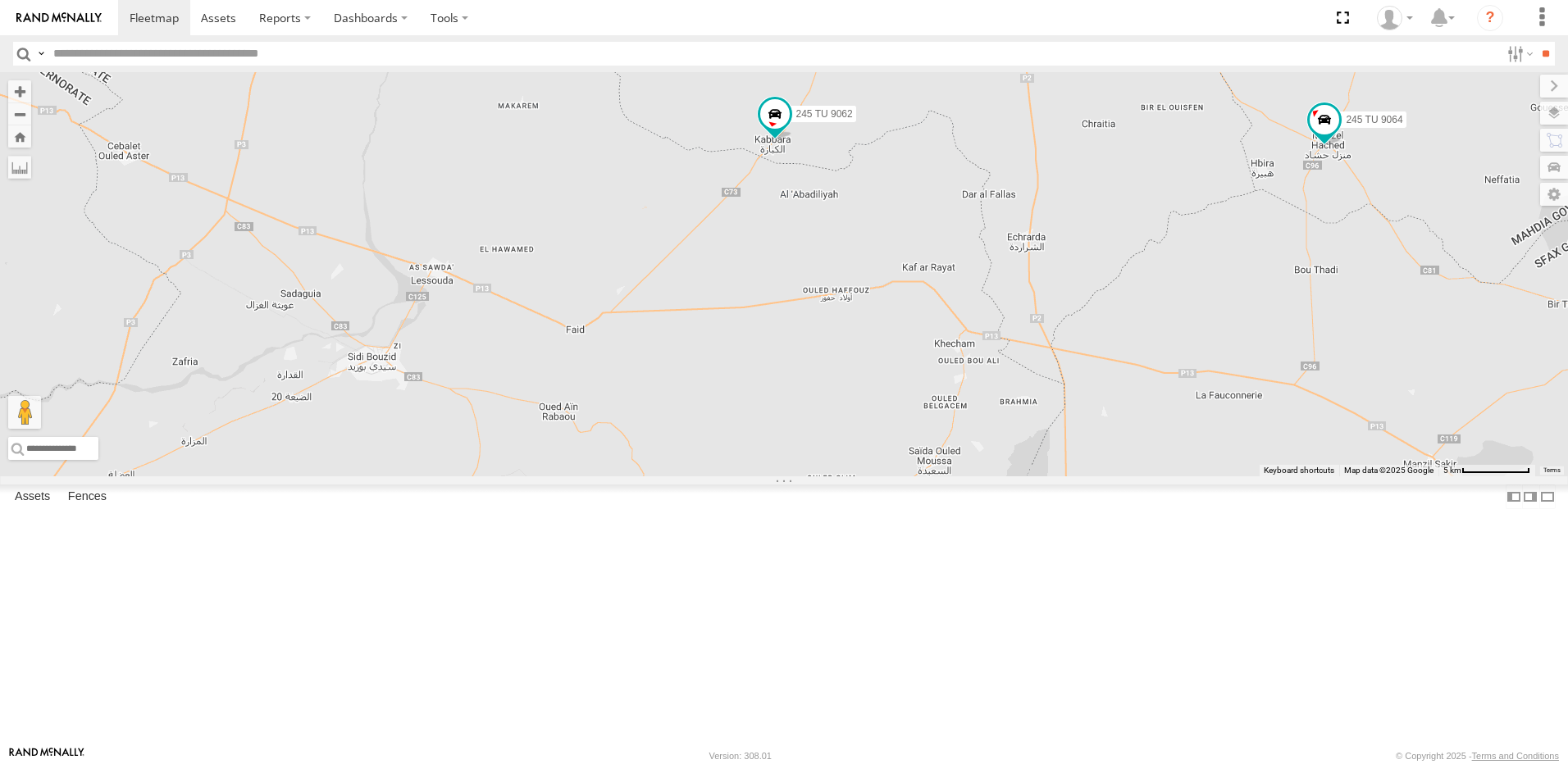
drag, startPoint x: 989, startPoint y: 264, endPoint x: 970, endPoint y: 317, distance: 56.3
click at [970, 317] on div "246 TU 8280 247 TU 7028 245 TU 4329 246 TU 8283 245 TU 4330 245 TU 9061 245 TU …" at bounding box center [784, 274] width 1568 height 404
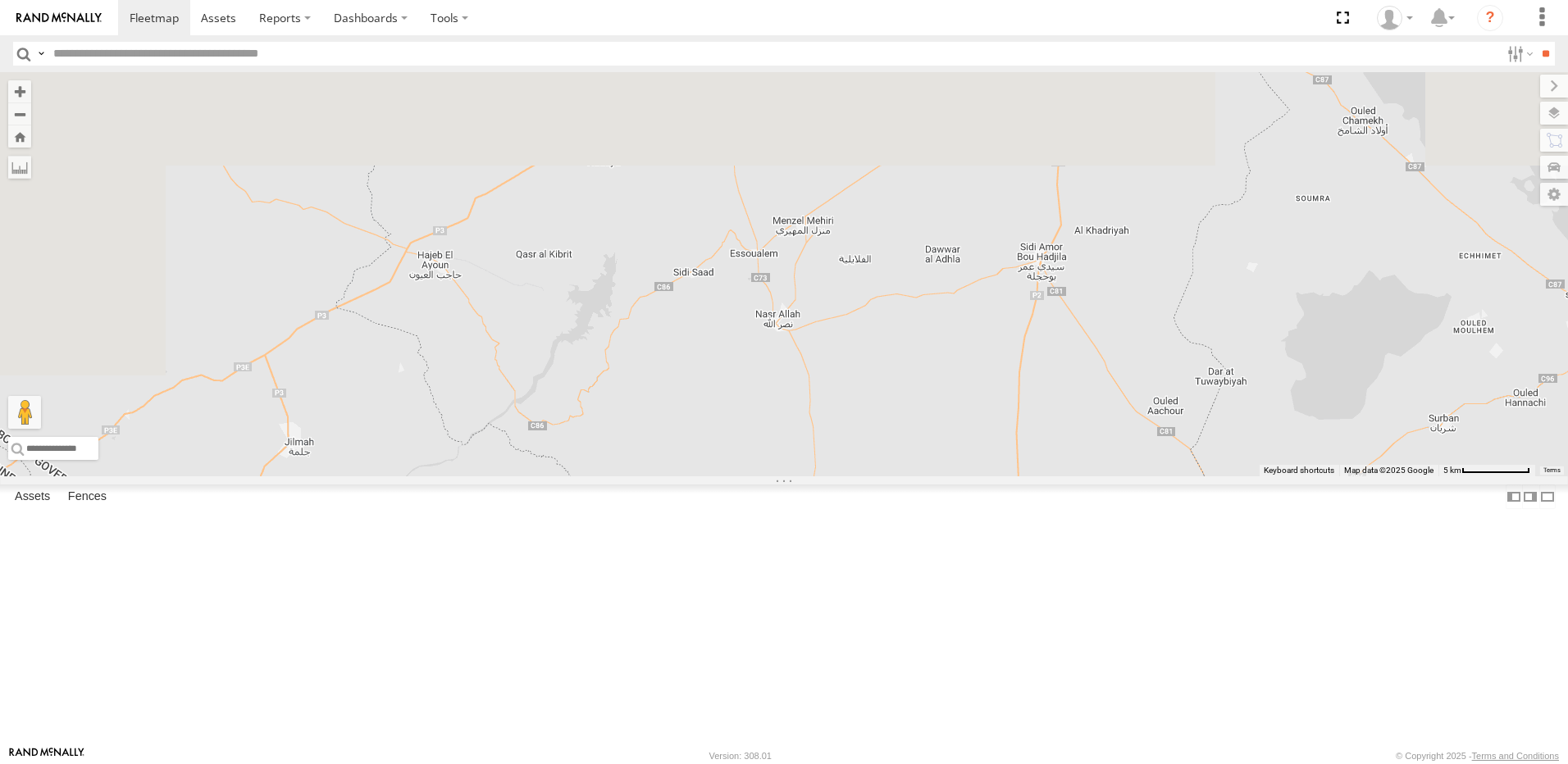
drag, startPoint x: 884, startPoint y: 251, endPoint x: 878, endPoint y: 681, distance: 430.0
click at [878, 476] on div "246 TU 8280 247 TU 7028 245 TU 4329 246 TU 8283 245 TU 4330 245 TU 9061 245 TU …" at bounding box center [784, 274] width 1568 height 404
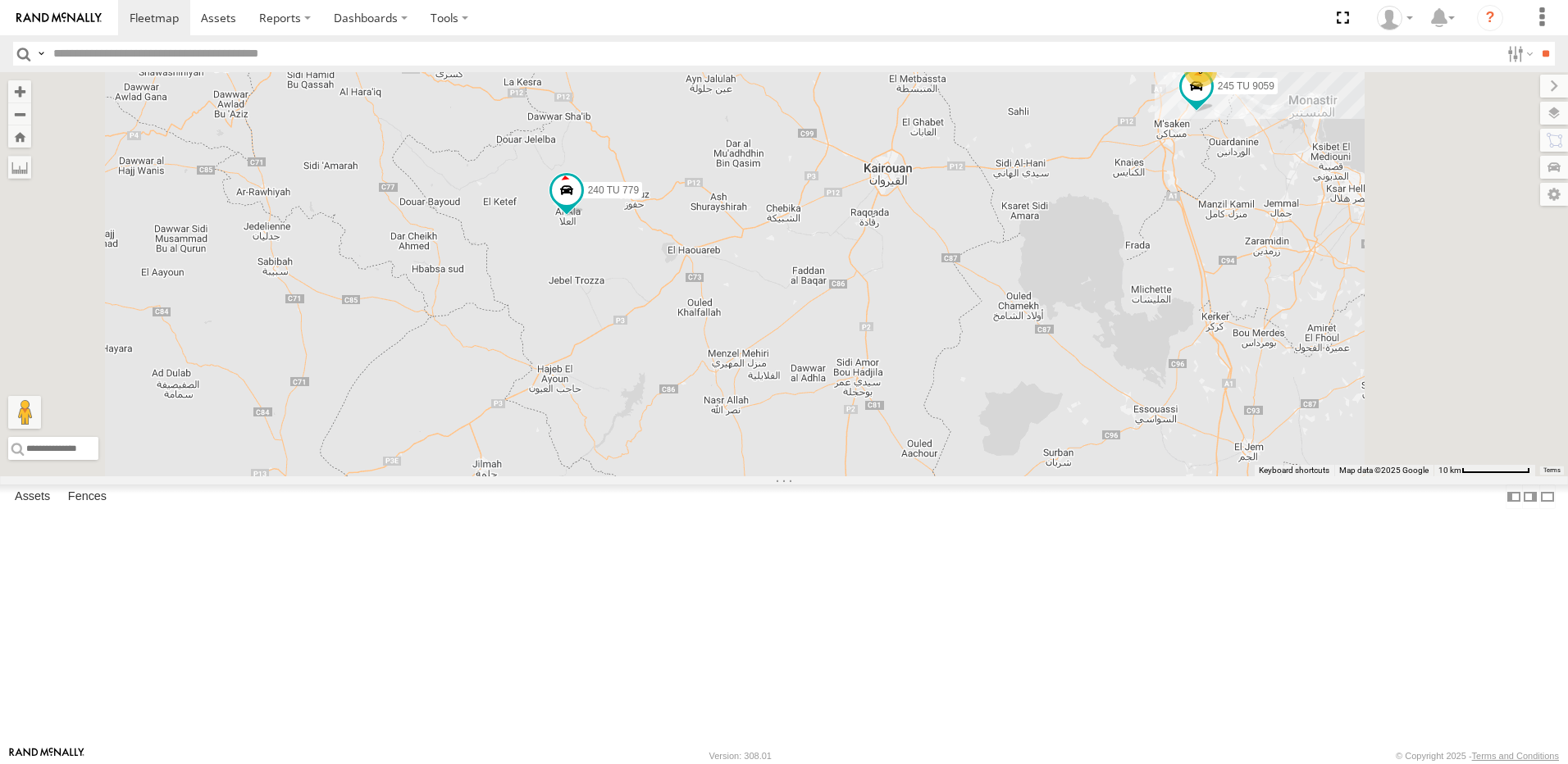
click at [736, 517] on span at bounding box center [721, 502] width 29 height 29
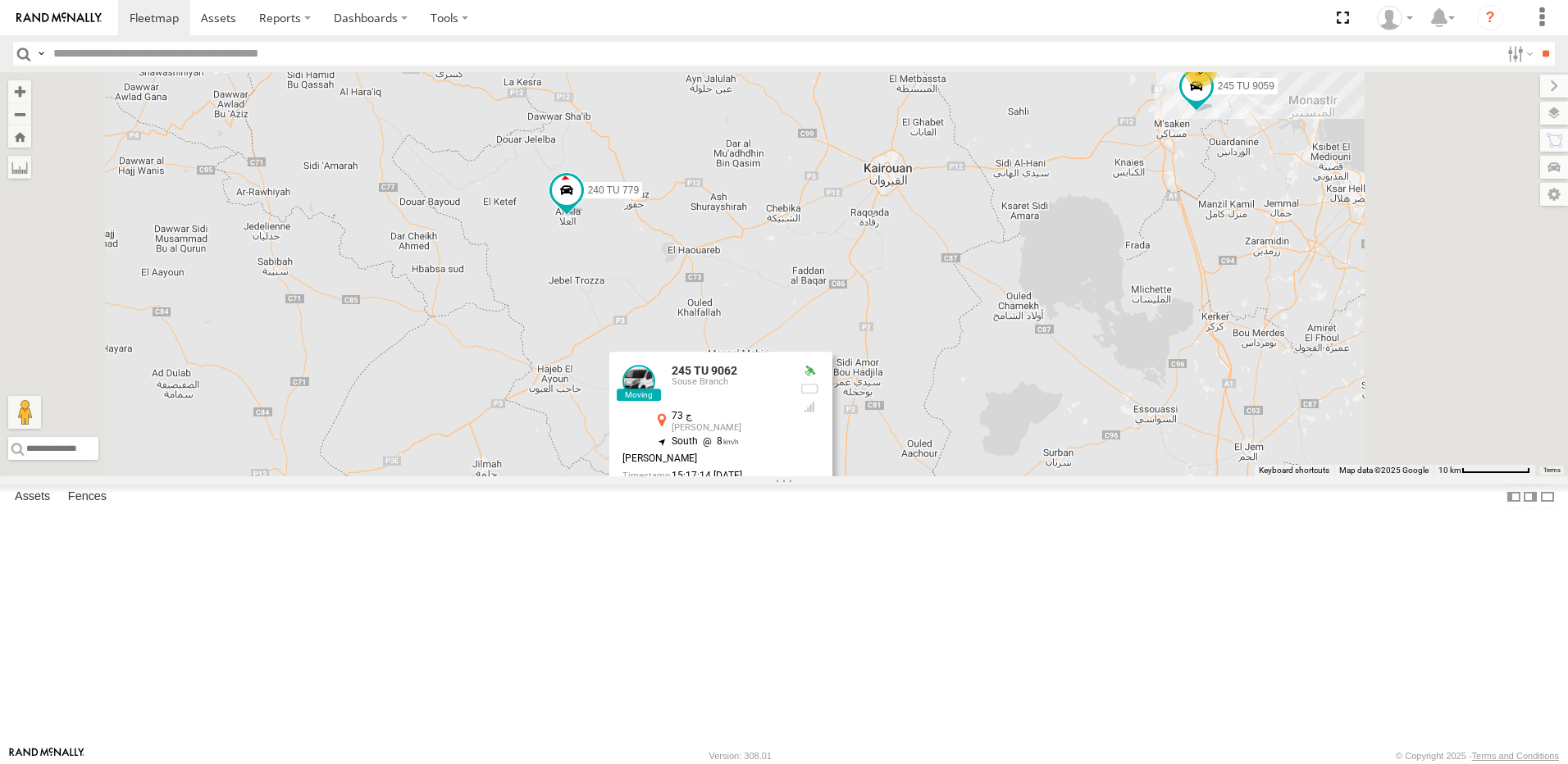
click at [737, 476] on div "246 TU 8280 247 TU 7028 245 TU 4329 246 TU 8283 245 TU 4330 245 TU 9061 245 TU …" at bounding box center [784, 274] width 1568 height 404
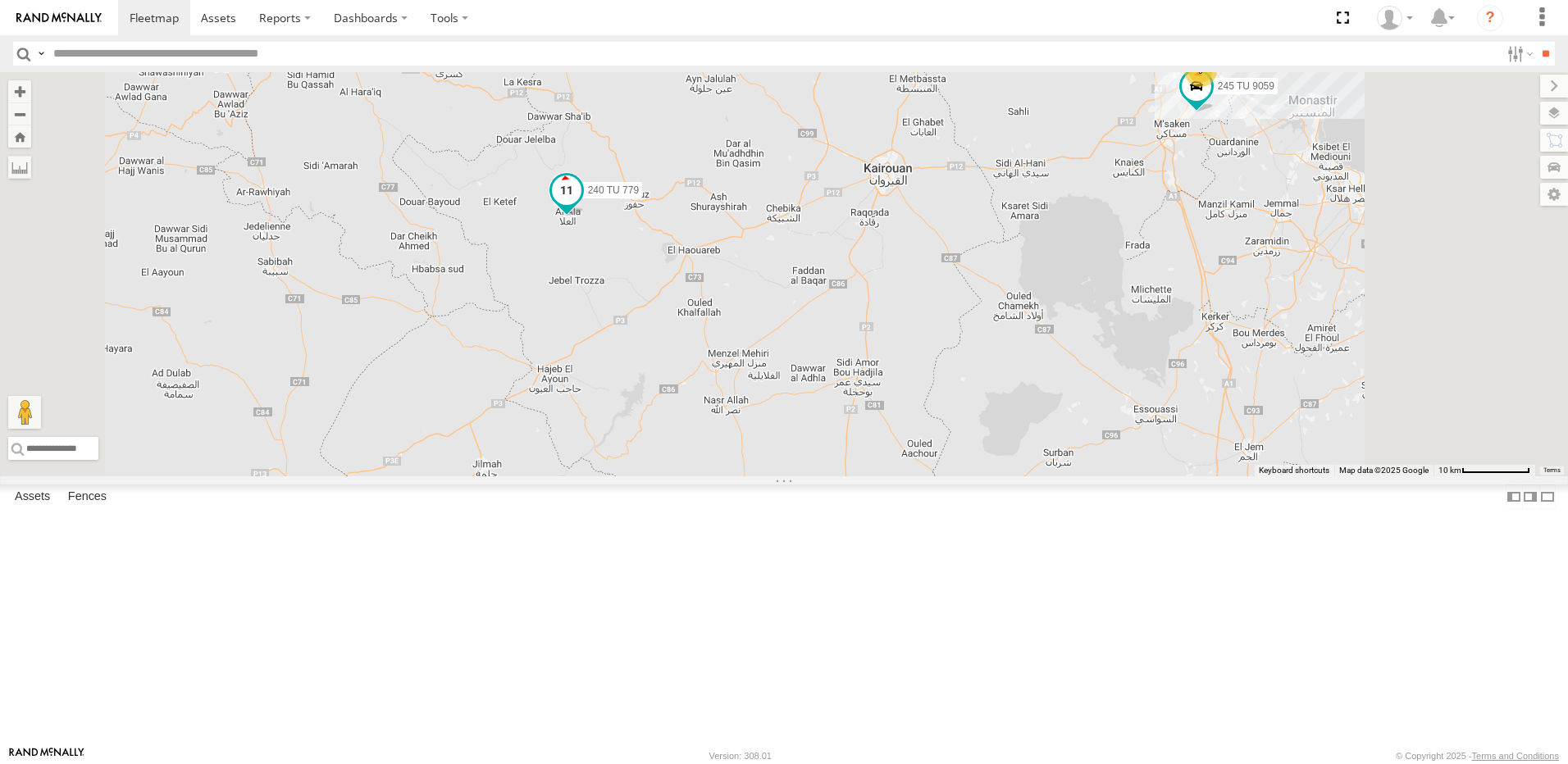
click at [581, 204] on span at bounding box center [566, 189] width 29 height 29
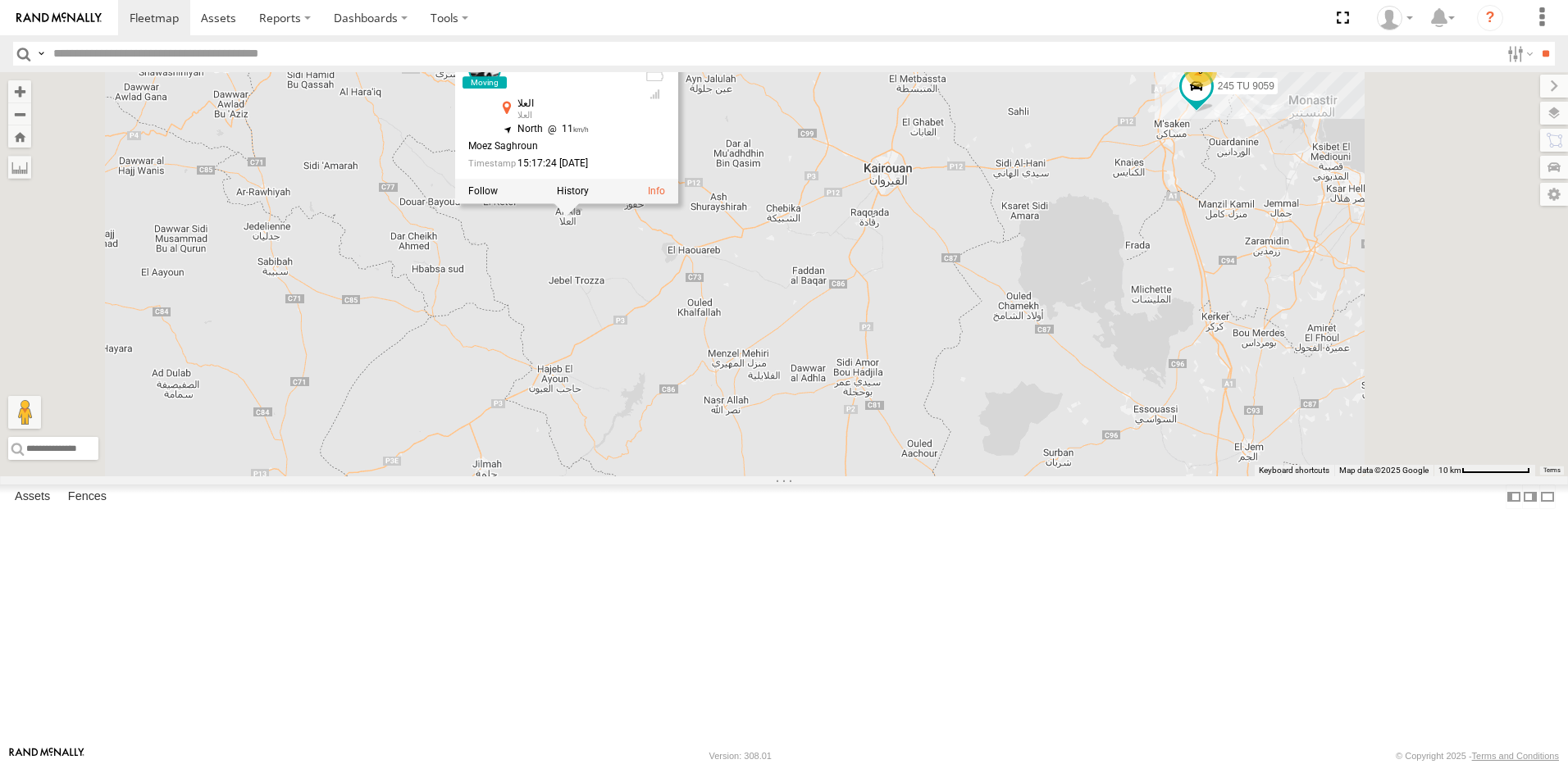
click at [797, 395] on div "246 TU 8280 247 TU 7028 245 TU 4329 246 TU 8283 245 TU 4330 245 TU 9061 245 TU …" at bounding box center [784, 274] width 1568 height 404
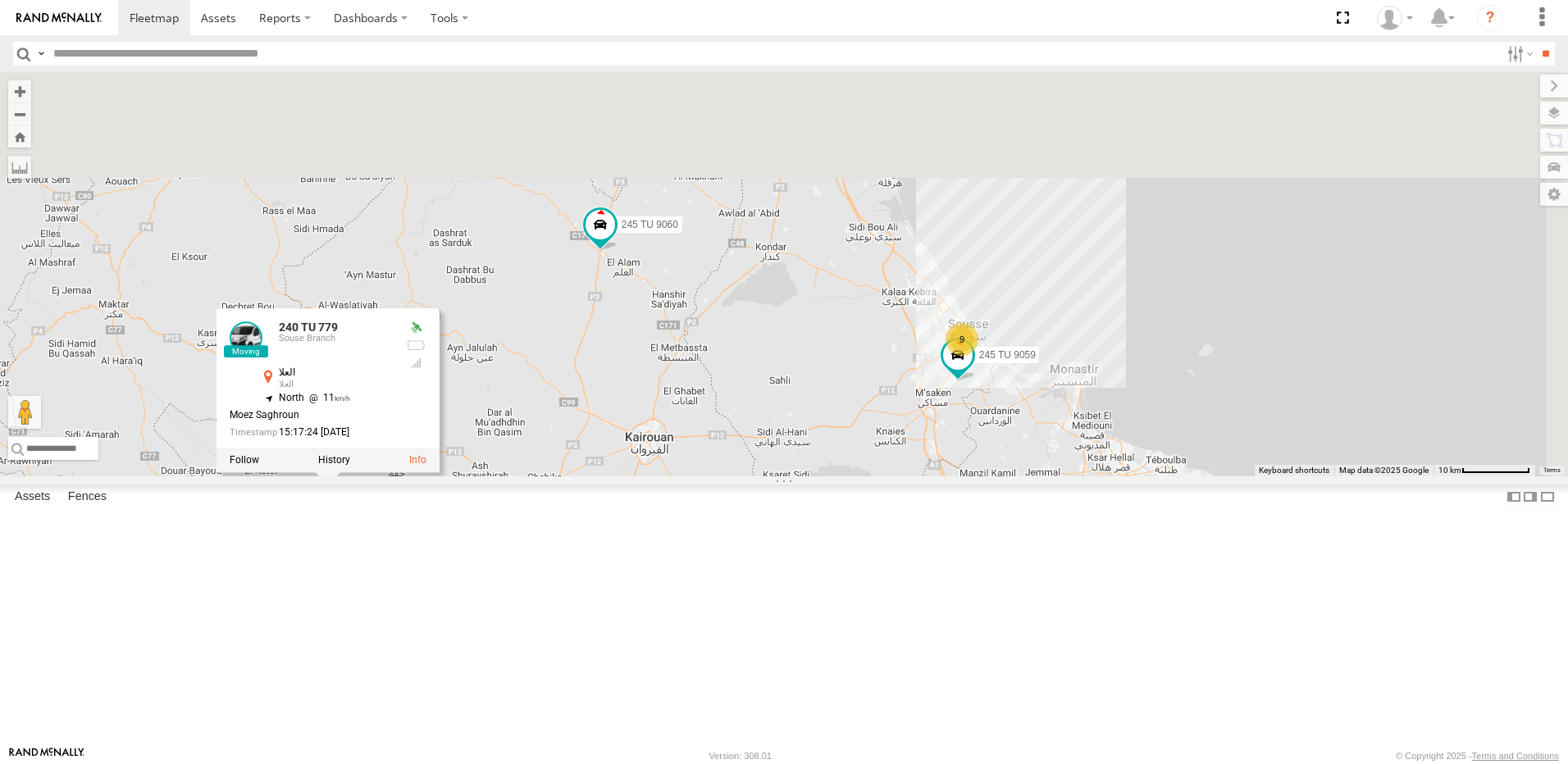
drag, startPoint x: 863, startPoint y: 433, endPoint x: 625, endPoint y: 702, distance: 359.2
click at [625, 476] on div "246 TU 8280 247 TU 7028 245 TU 4329 246 TU 8283 245 TU 4330 245 TU 9061 245 TU …" at bounding box center [784, 274] width 1568 height 404
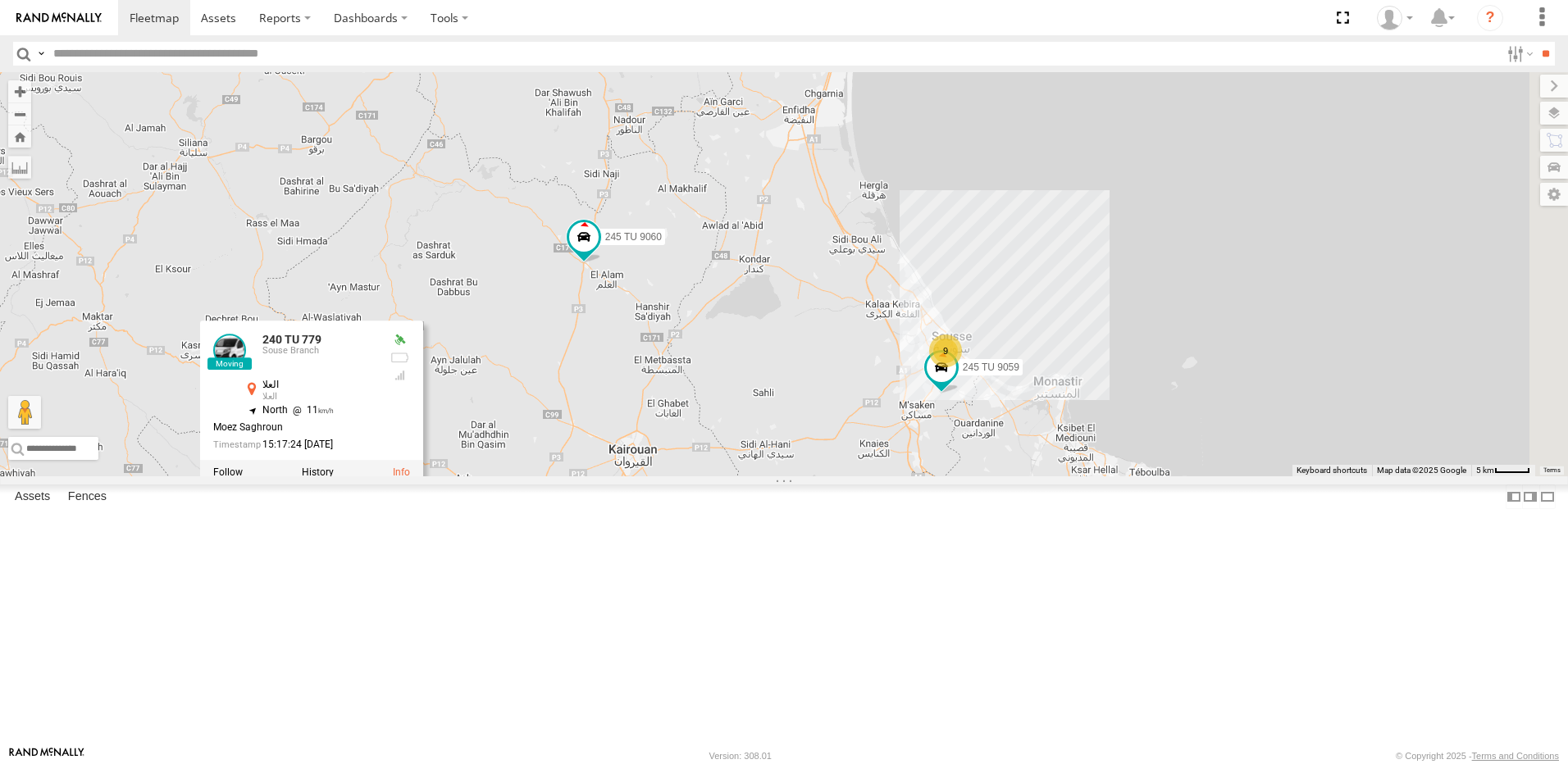
click at [783, 476] on div "246 TU 8280 247 TU 7028 245 TU 4329 246 TU 8283 245 TU 4330 245 TU 9061 245 TU …" at bounding box center [784, 274] width 1568 height 404
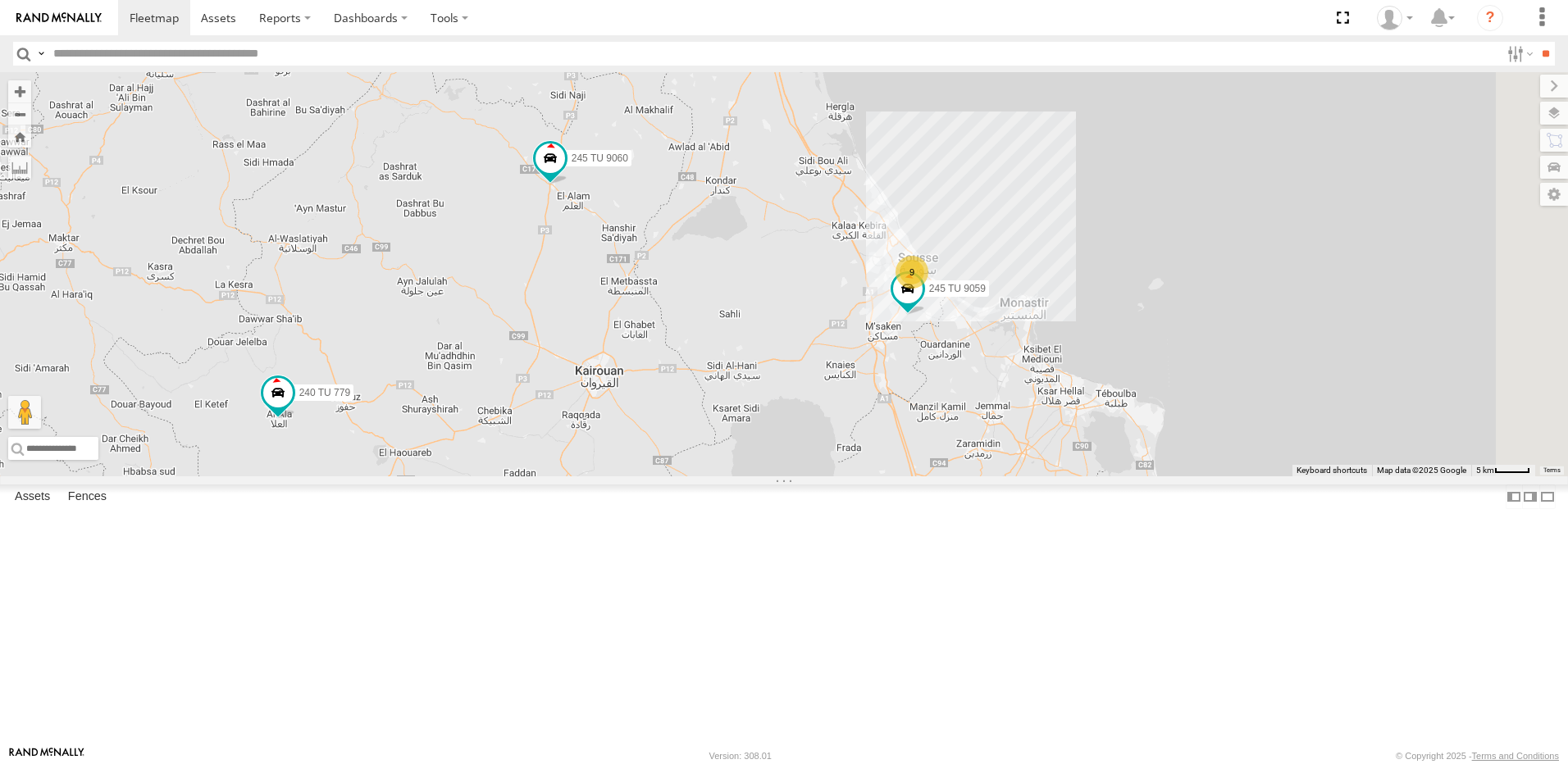
drag, startPoint x: 831, startPoint y: 477, endPoint x: 797, endPoint y: 395, distance: 88.8
click at [797, 395] on div "246 TU 8280 247 TU 7028 245 TU 4329 246 TU 8283 245 TU 4330 245 TU 9061 245 TU …" at bounding box center [784, 274] width 1568 height 404
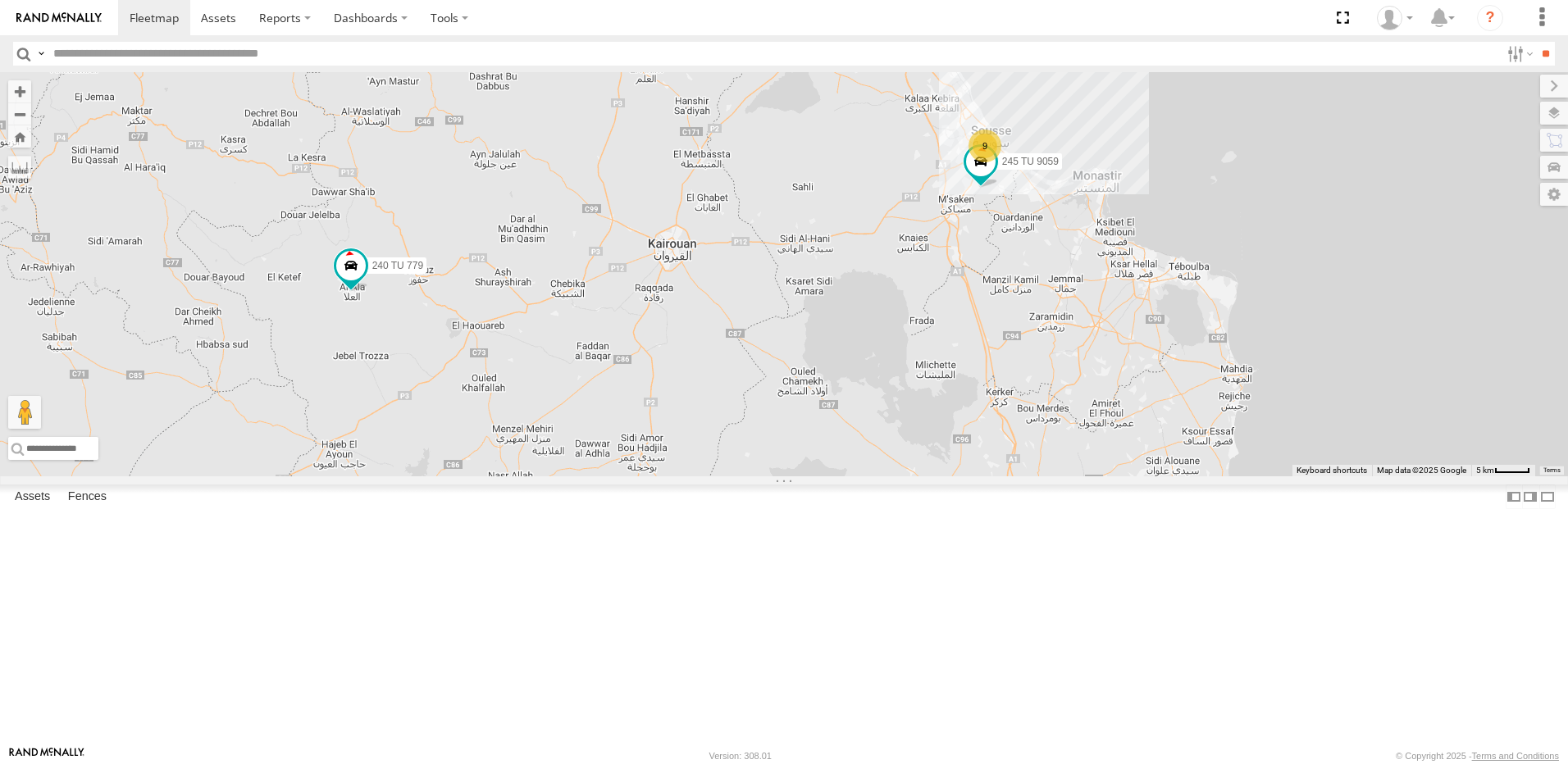
drag, startPoint x: 1026, startPoint y: 410, endPoint x: 1027, endPoint y: 338, distance: 72.0
click at [1037, 364] on div "246 TU 8280 247 TU 7028 245 TU 4329 246 TU 8283 245 TU 4330 245 TU 9061 245 TU …" at bounding box center [784, 274] width 1568 height 404
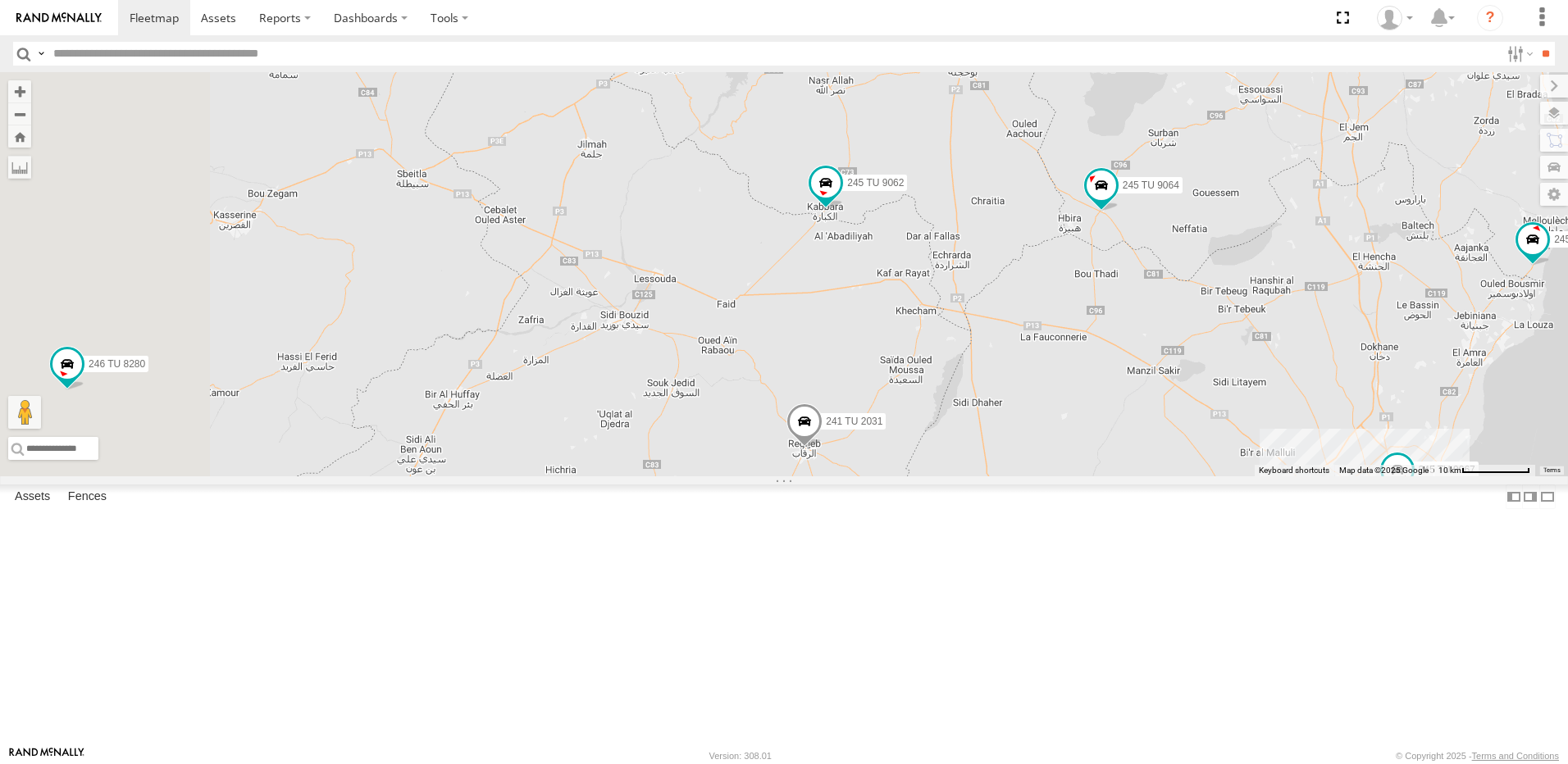
drag, startPoint x: 614, startPoint y: 365, endPoint x: 776, endPoint y: 304, distance: 173.1
click at [776, 305] on div "246 TU 8280 247 TU 7028 245 TU 4329 246 TU 8283 245 TU 4330 245 TU 9061 245 TU …" at bounding box center [784, 274] width 1568 height 404
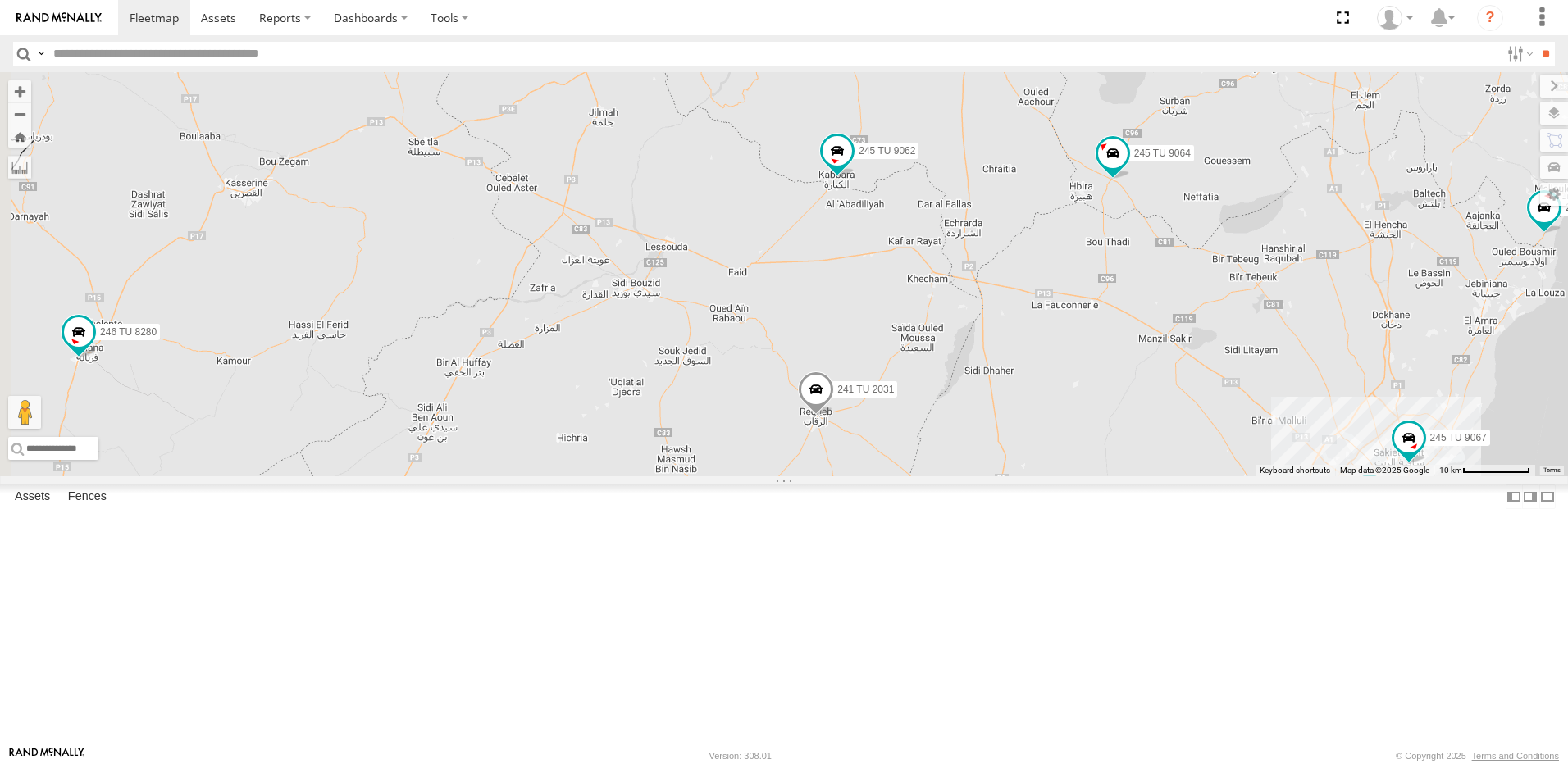
drag, startPoint x: 705, startPoint y: 528, endPoint x: 711, endPoint y: 490, distance: 38.5
click at [710, 476] on div "246 TU 8280 247 TU 7028 245 TU 4329 246 TU 8283 245 TU 4330 245 TU 9061 245 TU …" at bounding box center [784, 274] width 1568 height 404
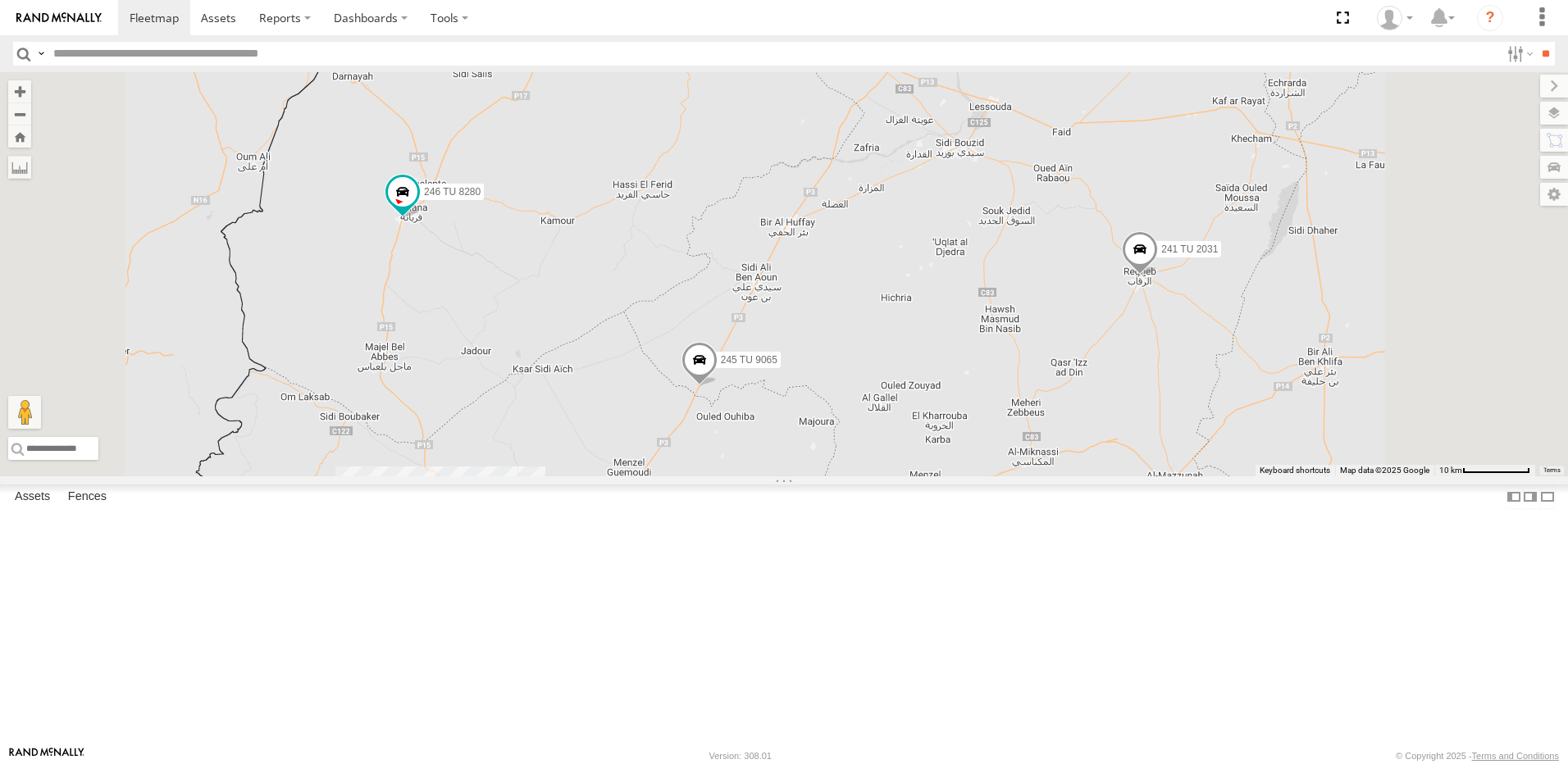
drag, startPoint x: 1116, startPoint y: 315, endPoint x: 509, endPoint y: 447, distance: 621.2
click at [494, 468] on div "246 TU 8280 247 TU 7028 245 TU 4329 246 TU 8283 245 TU 4330 245 TU 9061 245 TU …" at bounding box center [784, 274] width 1568 height 404
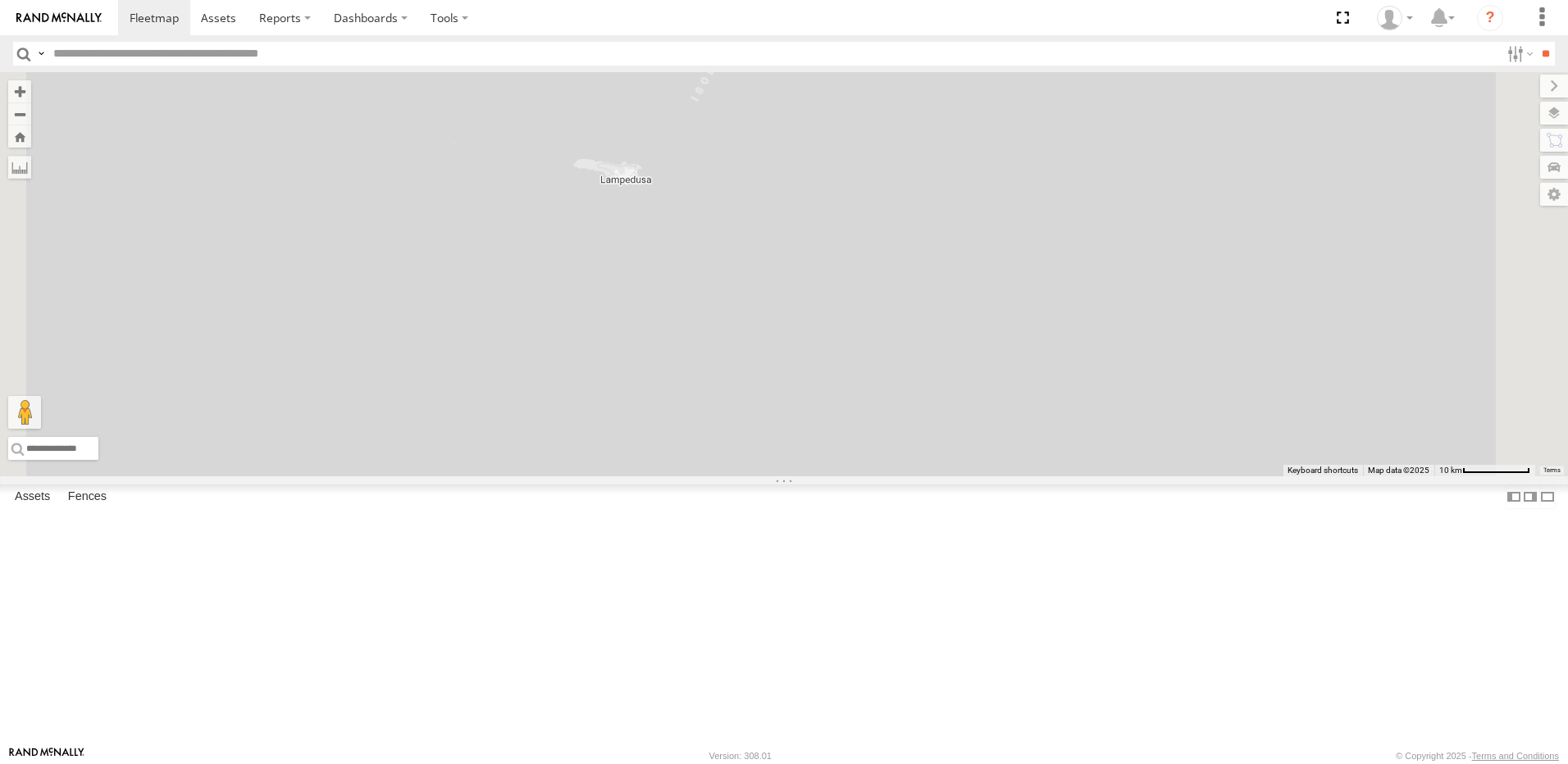
click at [817, 400] on div "246 TU 8280 247 TU 7028 245 TU 4329 246 TU 8283 245 TU 4330 245 TU 9061 245 TU …" at bounding box center [784, 274] width 1568 height 404
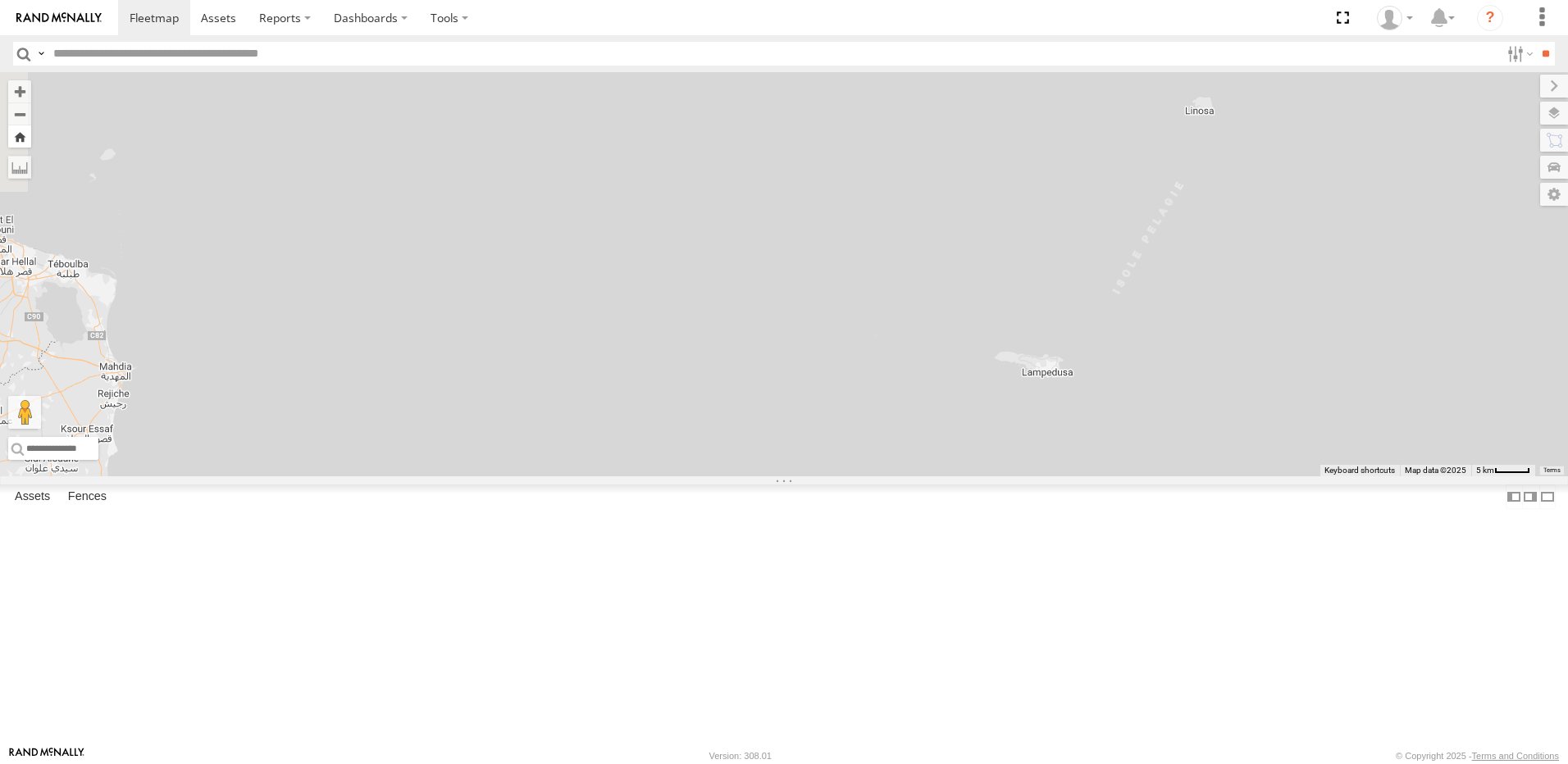
click at [31, 138] on button "Zoom Home" at bounding box center [19, 136] width 23 height 22
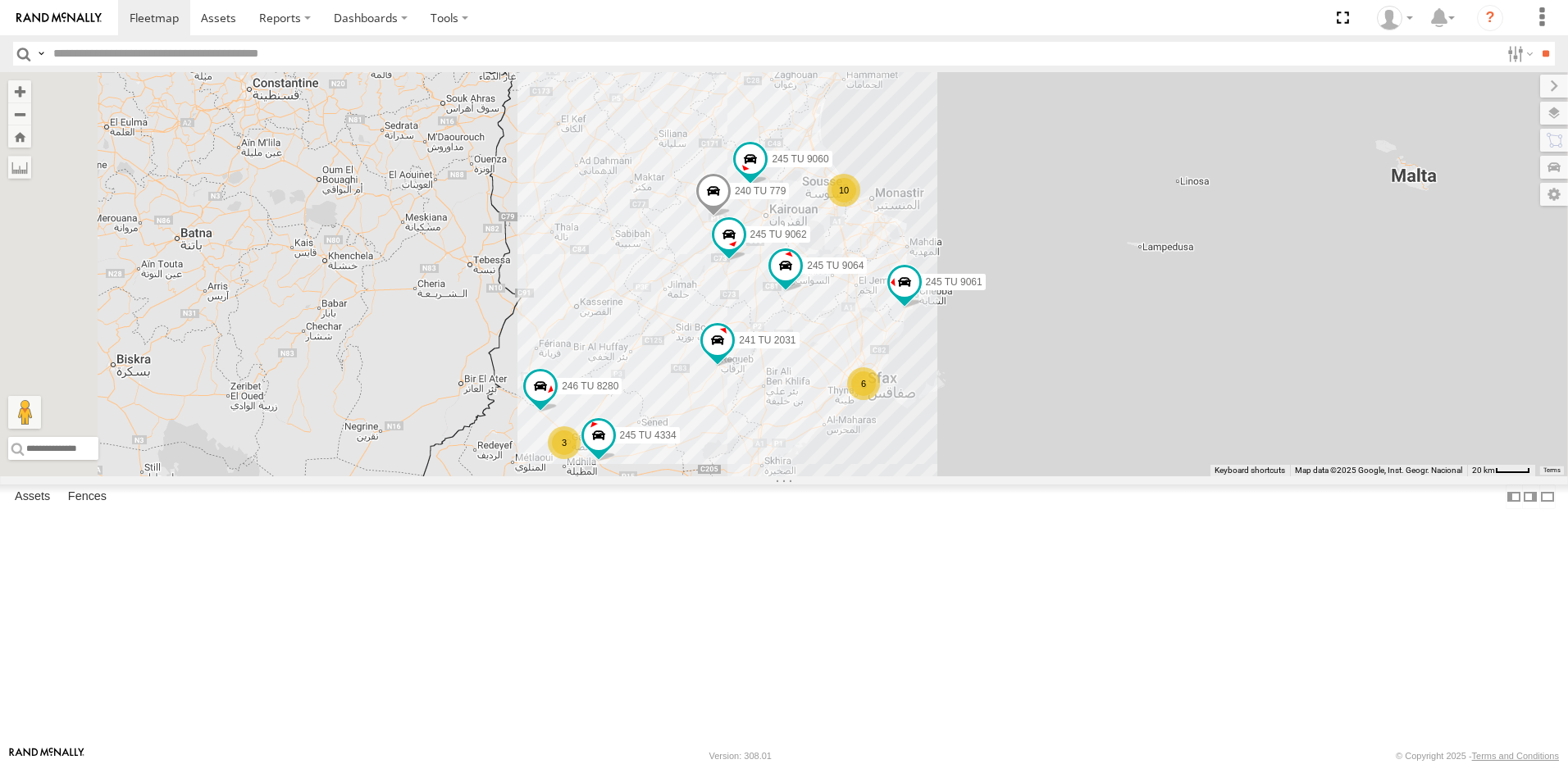
click at [860, 207] on div "10" at bounding box center [843, 190] width 33 height 33
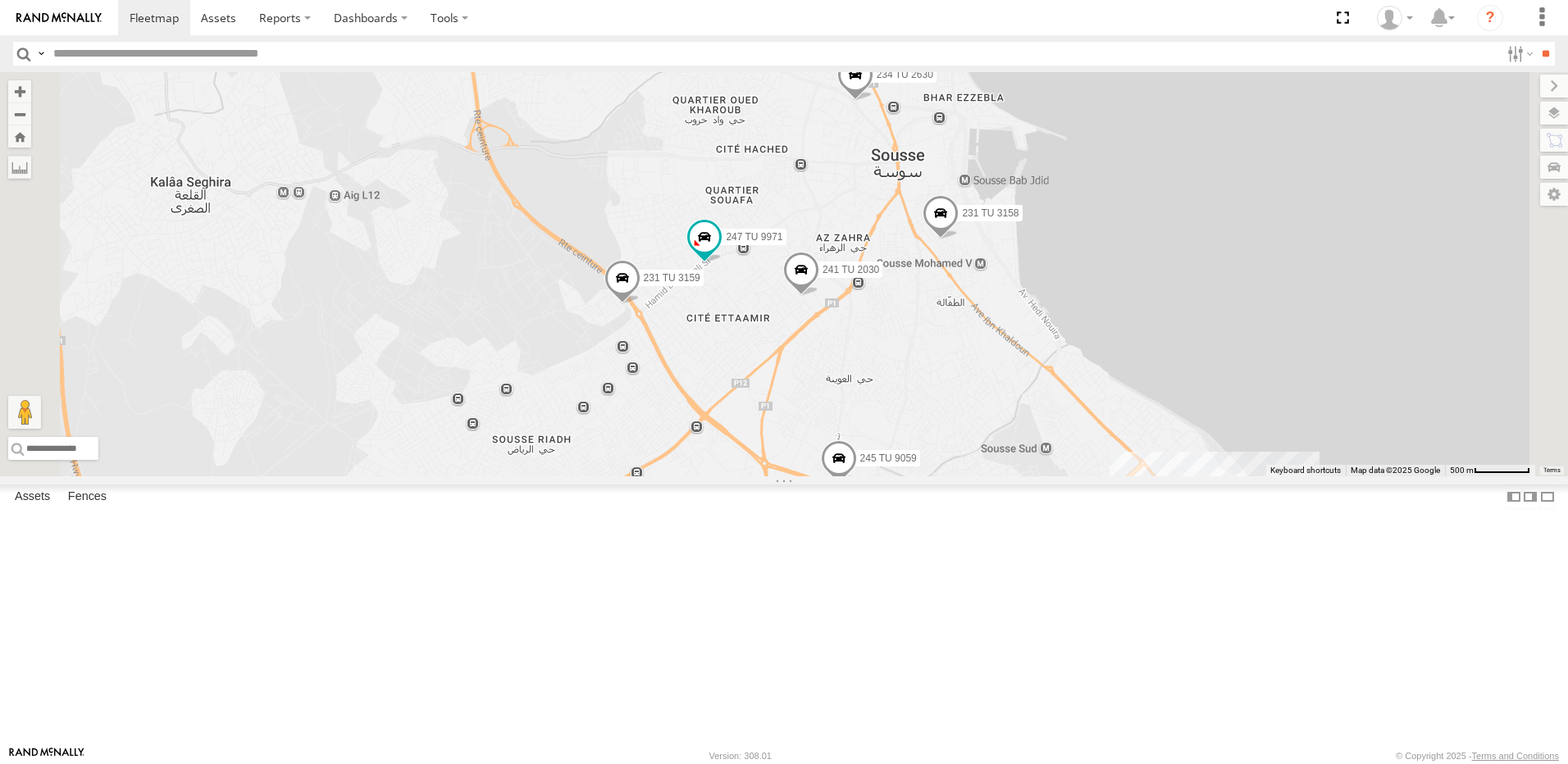
drag, startPoint x: 971, startPoint y: 526, endPoint x: 1040, endPoint y: 660, distance: 150.7
click at [1040, 476] on div "241 TU 2030 231 TU 3159 234 TU 2630 247 TU 9971 231 TU 3158 246 TU 8289 245 TU …" at bounding box center [784, 274] width 1568 height 404
click at [873, 101] on span at bounding box center [855, 78] width 36 height 44
click at [868, 207] on div "241 TU 2030 231 TU 3159 234 TU 2630 247 TU 9971 231 TU 3158 246 TU 8289 245 TU …" at bounding box center [784, 274] width 1568 height 404
